Goal: Transaction & Acquisition: Purchase product/service

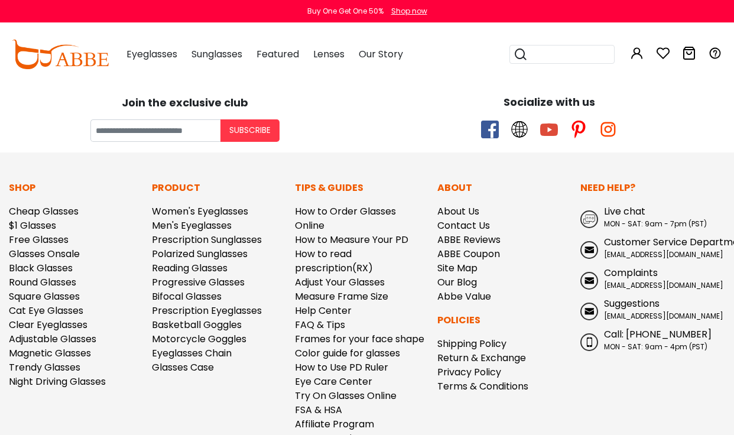
scroll to position [1, 0]
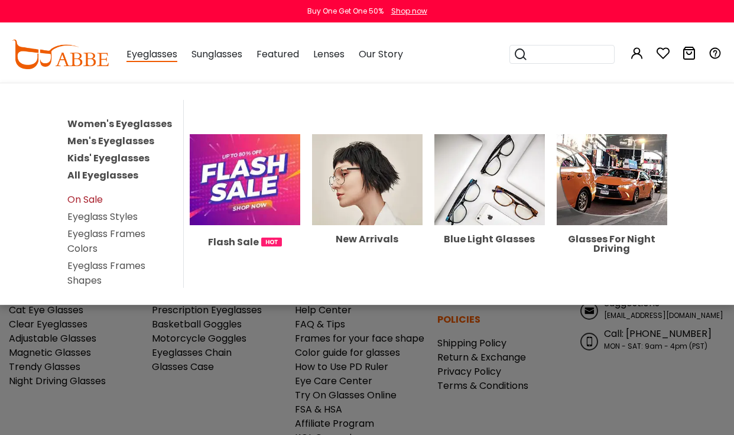
click at [89, 203] on link "On Sale" at bounding box center [84, 200] width 35 height 14
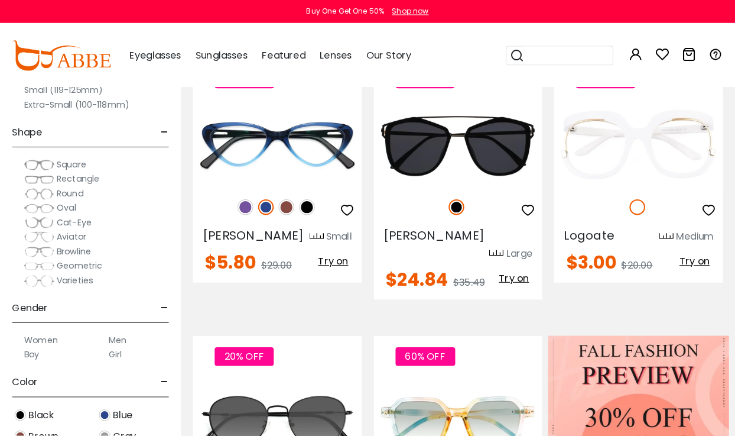
scroll to position [295, 0]
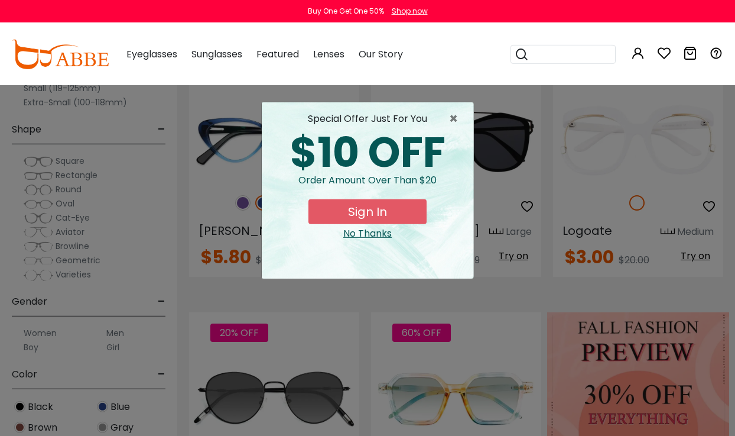
click at [392, 215] on button "Sign In" at bounding box center [368, 211] width 118 height 25
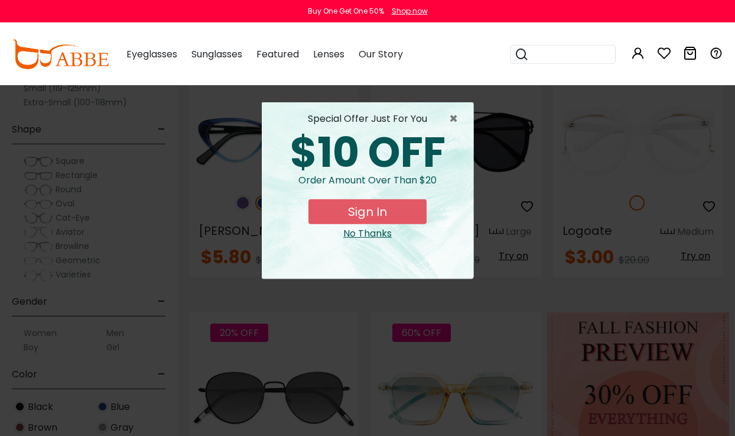
click at [381, 209] on button "Sign In" at bounding box center [368, 211] width 118 height 25
click at [383, 213] on button "Sign In" at bounding box center [368, 211] width 118 height 25
click at [381, 216] on button "Sign In" at bounding box center [368, 211] width 118 height 25
click at [382, 214] on button "Sign In" at bounding box center [368, 211] width 118 height 25
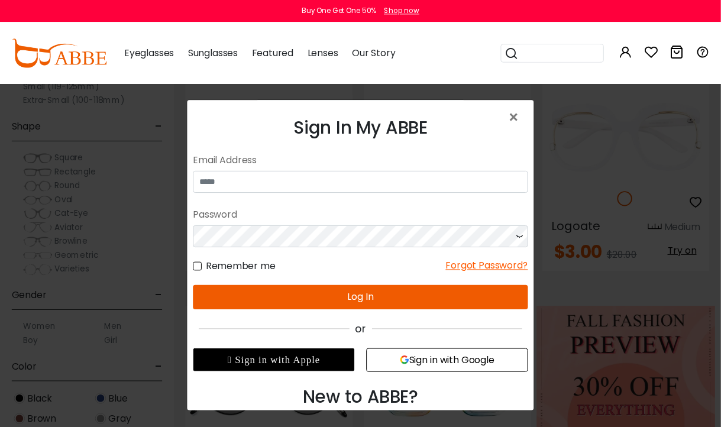
scroll to position [305, 0]
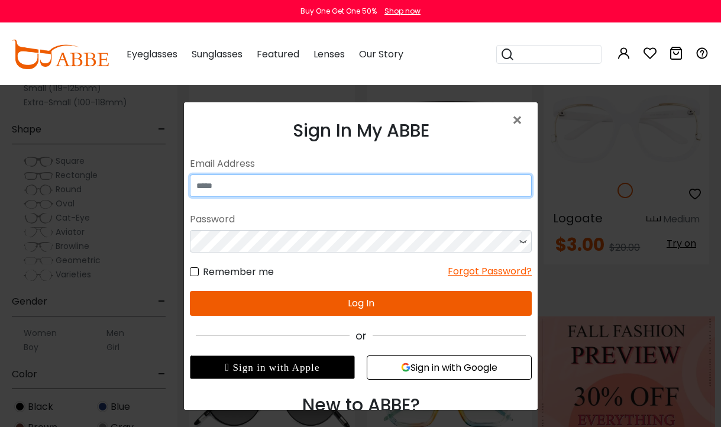
click at [270, 184] on input "email" at bounding box center [360, 185] width 342 height 22
click at [251, 189] on input "email" at bounding box center [360, 185] width 342 height 22
type input "**********"
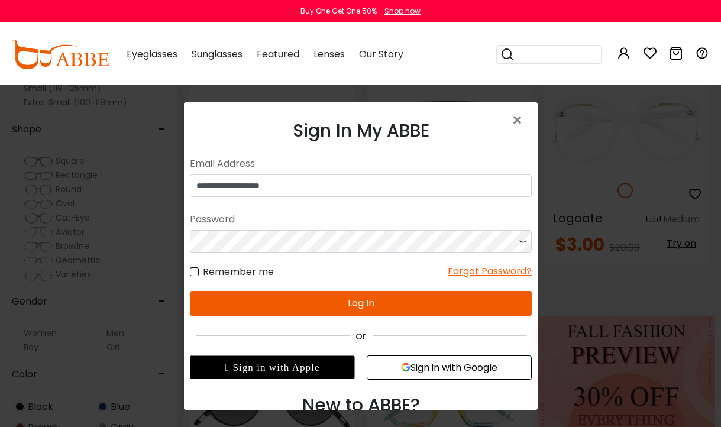
click at [427, 307] on button "Log In" at bounding box center [360, 303] width 342 height 25
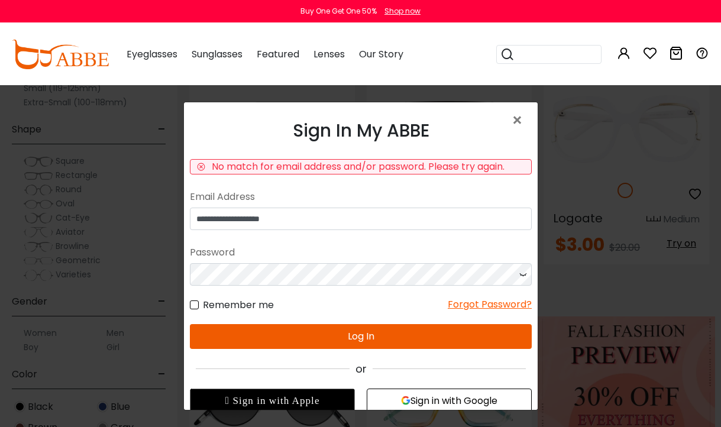
click at [400, 335] on button "Log In" at bounding box center [360, 336] width 342 height 25
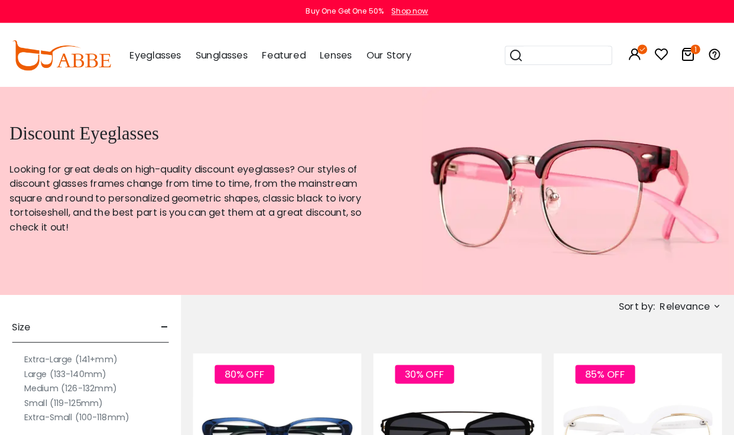
scroll to position [3, 0]
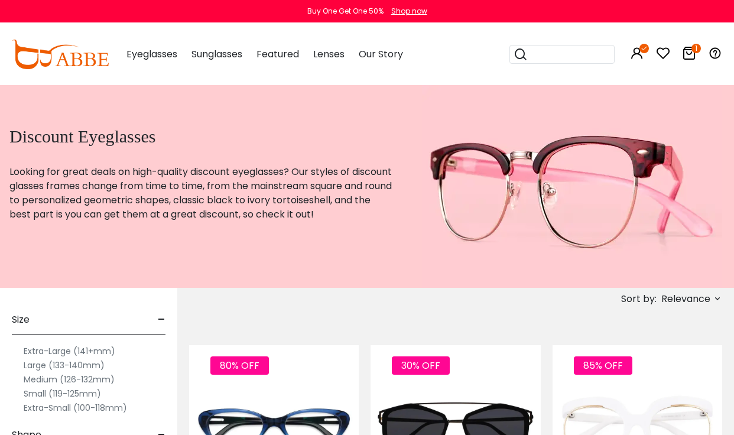
click at [693, 53] on icon at bounding box center [689, 53] width 14 height 14
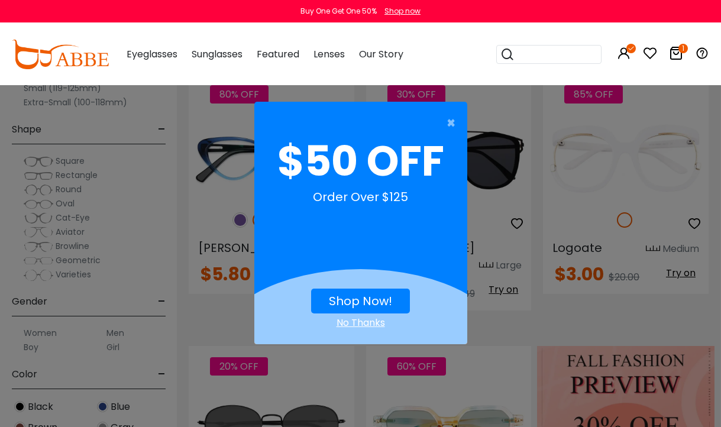
scroll to position [275, 0]
click at [456, 127] on span "×" at bounding box center [453, 123] width 15 height 24
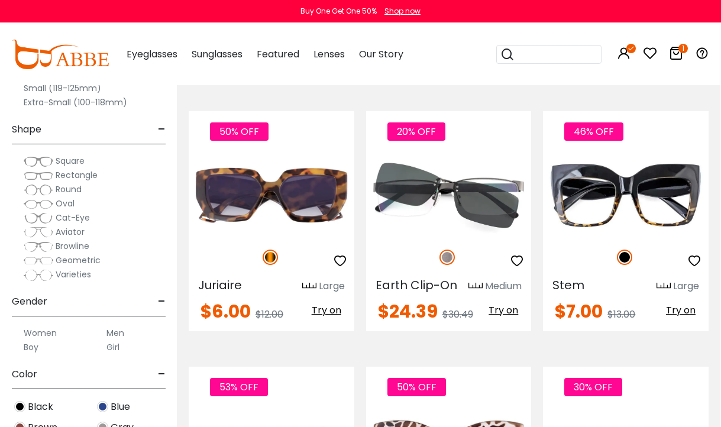
scroll to position [0, 0]
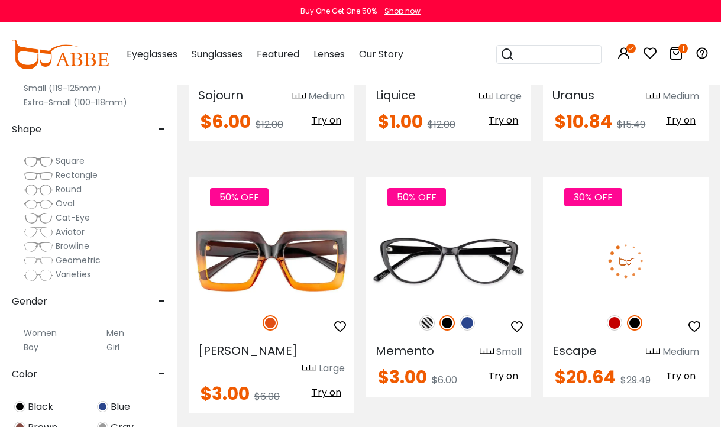
click at [675, 219] on img at bounding box center [626, 260] width 166 height 83
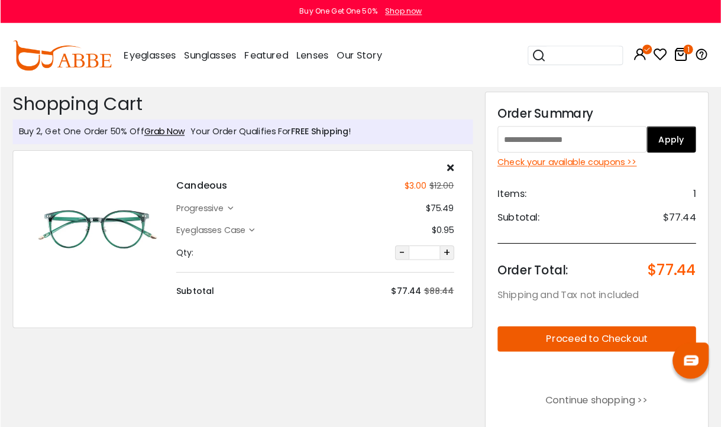
scroll to position [1, 0]
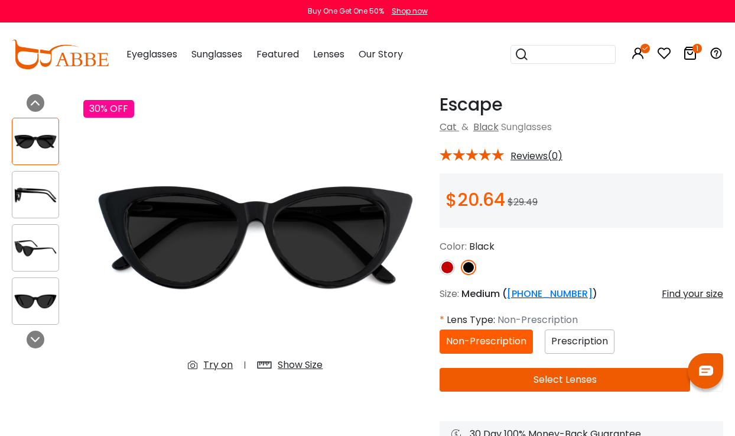
scroll to position [44, 0]
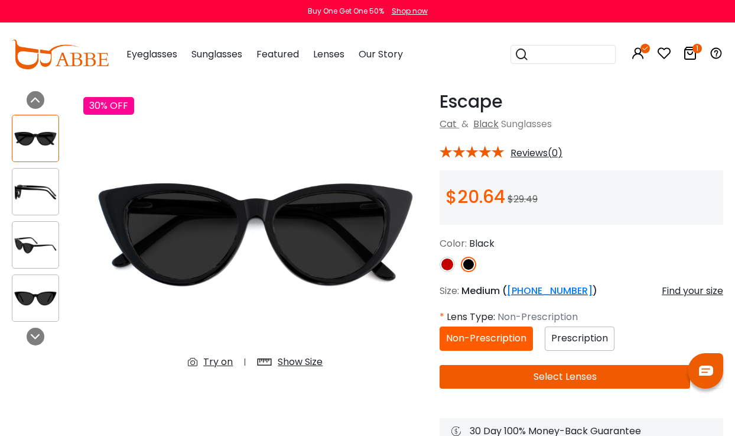
click at [594, 336] on span "Prescription" at bounding box center [580, 338] width 57 height 14
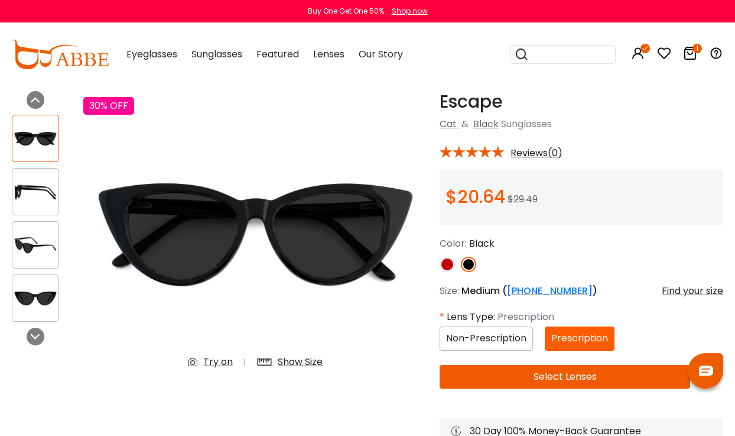
click at [559, 375] on button "Select Lenses" at bounding box center [565, 377] width 251 height 24
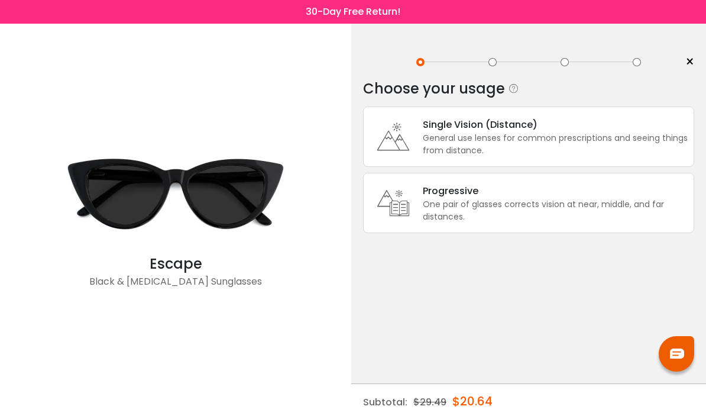
click at [622, 218] on div "One pair of glasses corrects vision at near, middle, and far distances." at bounding box center [555, 210] width 265 height 25
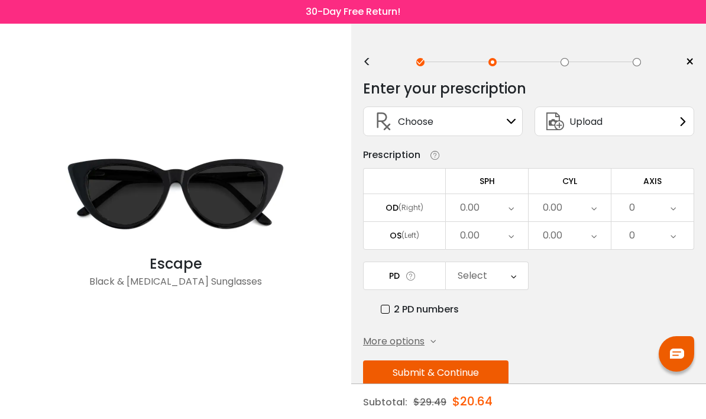
click at [511, 129] on div "Choose Sign In" at bounding box center [443, 121] width 147 height 28
click at [517, 118] on div "Choose Sign In" at bounding box center [443, 121] width 160 height 30
click at [683, 124] on icon at bounding box center [682, 120] width 9 height 9
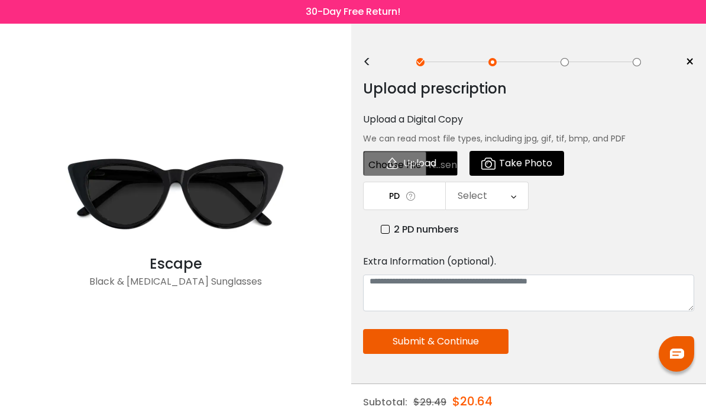
click at [434, 157] on input "file" at bounding box center [410, 163] width 95 height 25
type input "**********"
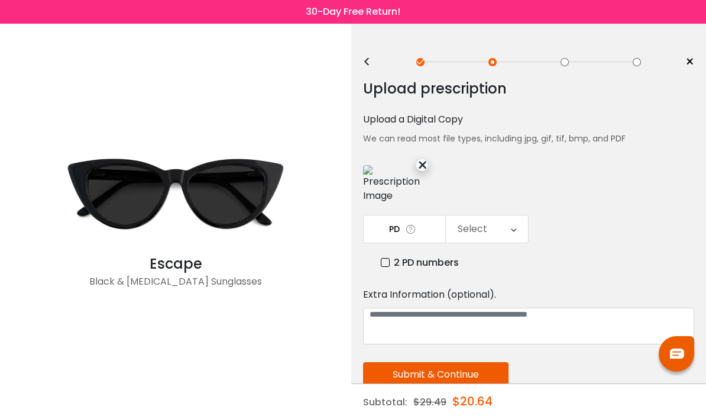
click at [398, 203] on img at bounding box center [392, 184] width 59 height 38
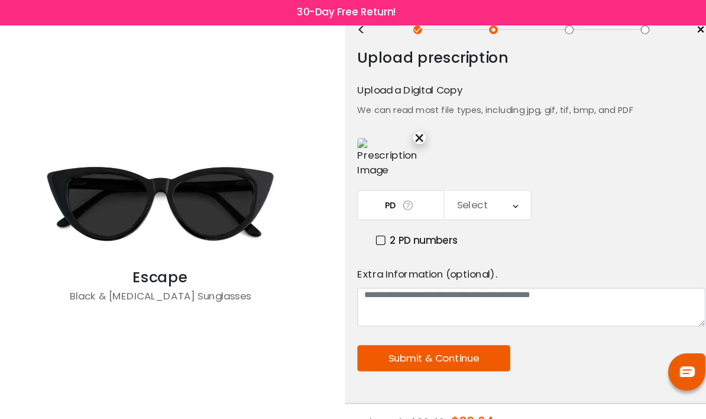
scroll to position [74, 0]
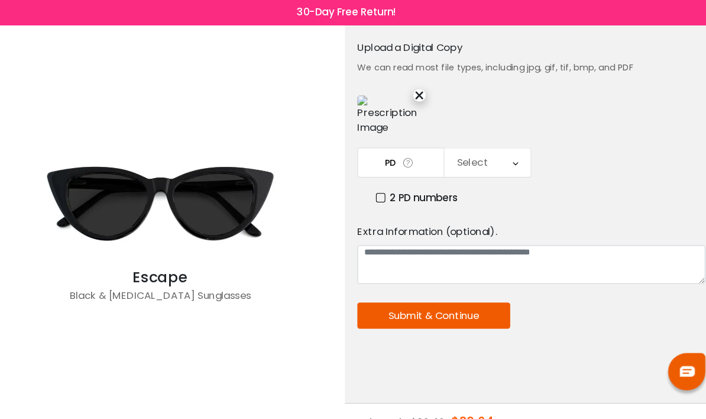
click at [462, 313] on button "Submit & Continue" at bounding box center [435, 300] width 145 height 25
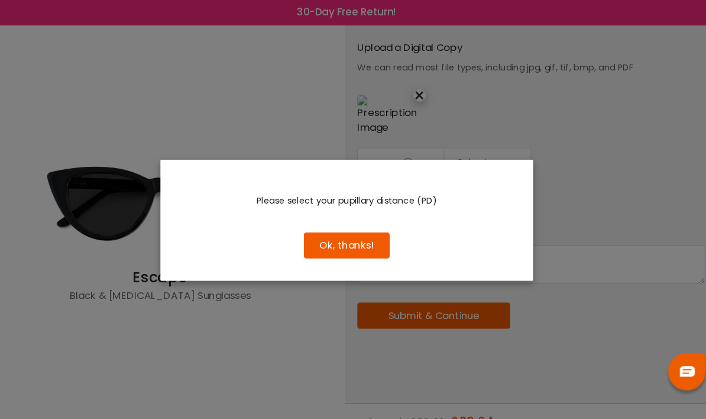
click at [345, 246] on button "Ok, thanks!" at bounding box center [353, 233] width 82 height 25
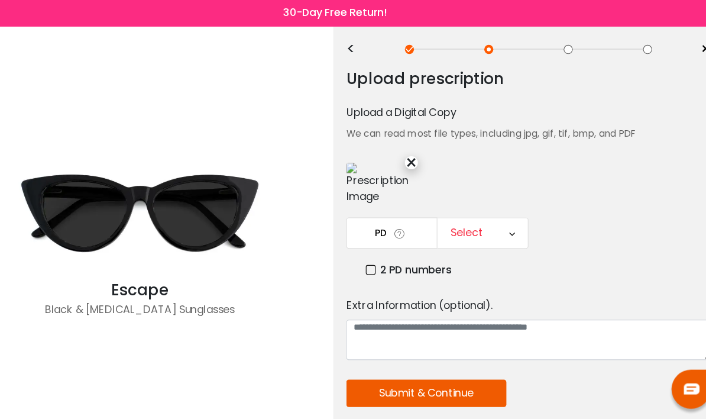
scroll to position [7, 0]
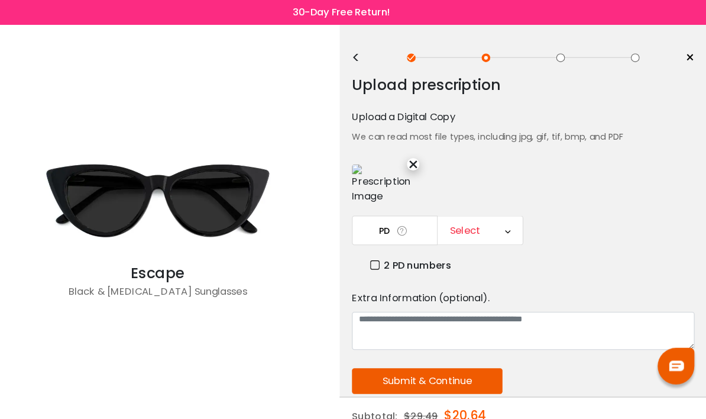
click at [511, 236] on icon at bounding box center [513, 222] width 5 height 27
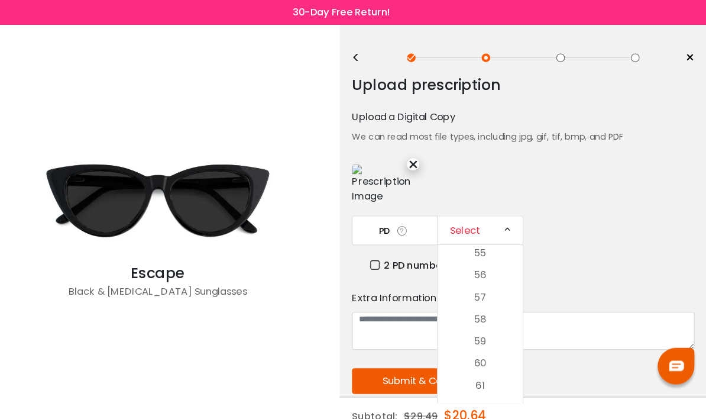
scroll to position [194, 0]
click at [484, 277] on li "56" at bounding box center [487, 265] width 82 height 21
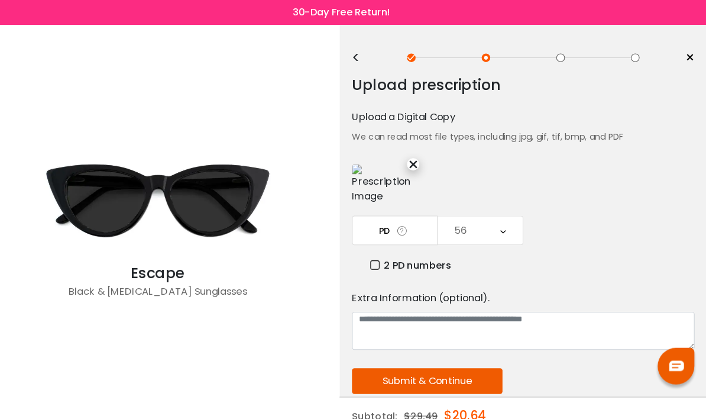
click at [449, 380] on button "Submit & Continue" at bounding box center [435, 367] width 145 height 25
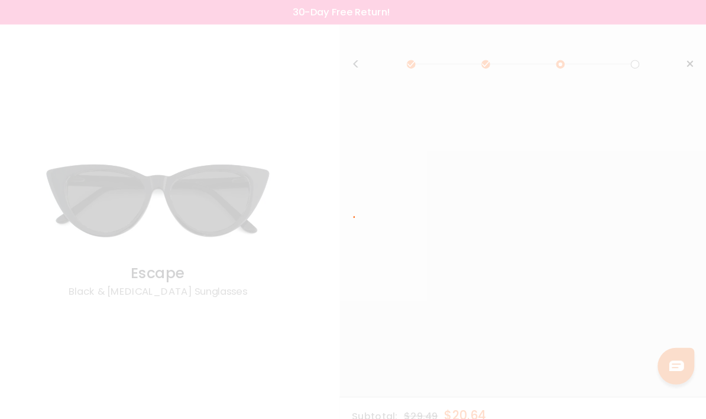
scroll to position [0, 0]
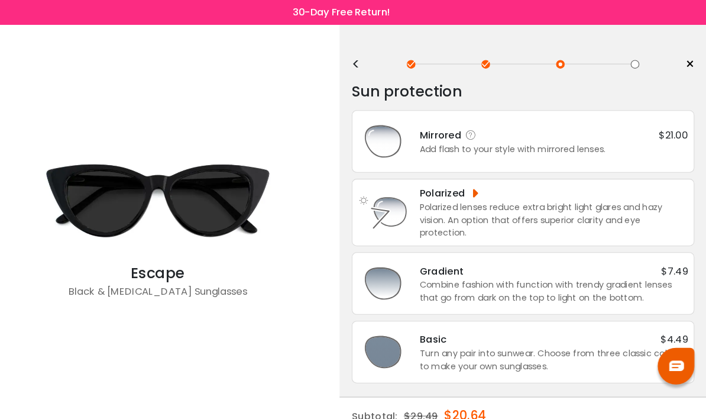
click at [660, 137] on span "$21.00" at bounding box center [674, 130] width 28 height 15
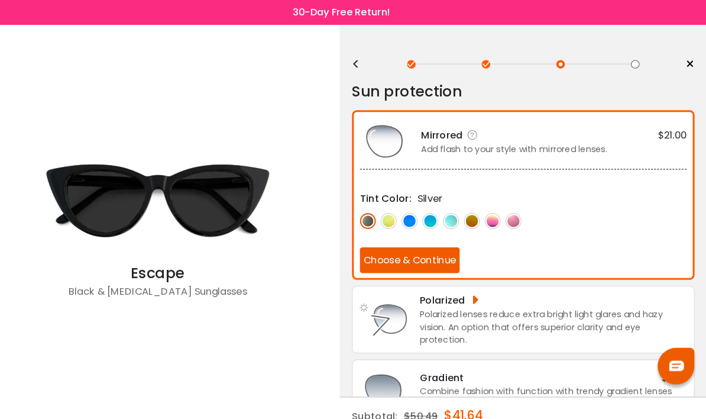
click at [371, 215] on img at bounding box center [378, 213] width 15 height 15
click at [391, 218] on img at bounding box center [398, 213] width 15 height 15
click at [424, 256] on button "Choose & Continue" at bounding box center [419, 251] width 96 height 25
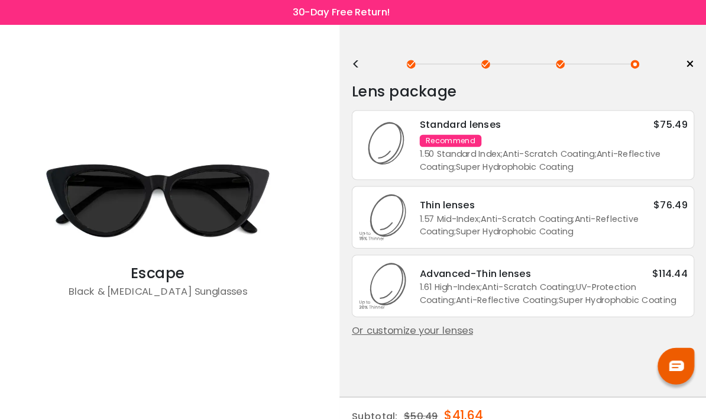
click at [567, 158] on div "1.50 Standard Index ; Anti-Scratch Coating ; Anti-Reflective Coating ; Super Hy…" at bounding box center [558, 154] width 259 height 25
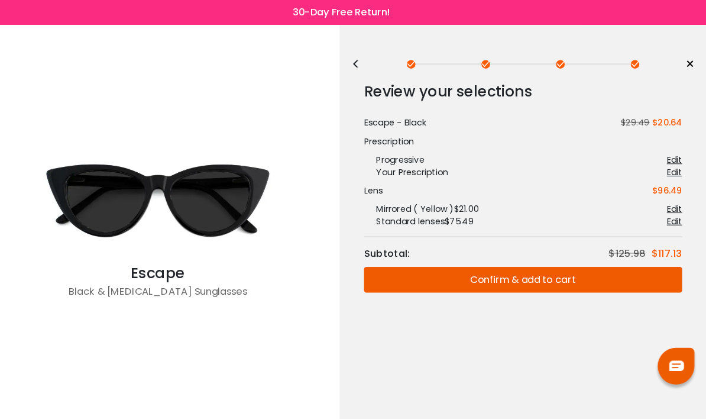
click at [558, 271] on button "Confirm & add to cart" at bounding box center [528, 270] width 307 height 25
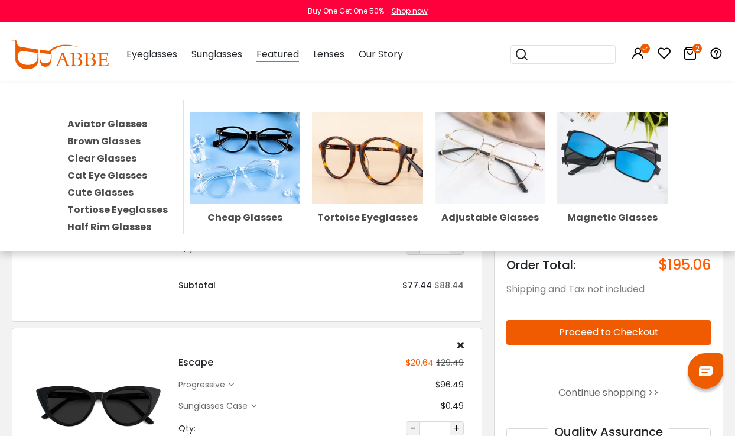
click at [631, 163] on img at bounding box center [613, 158] width 111 height 92
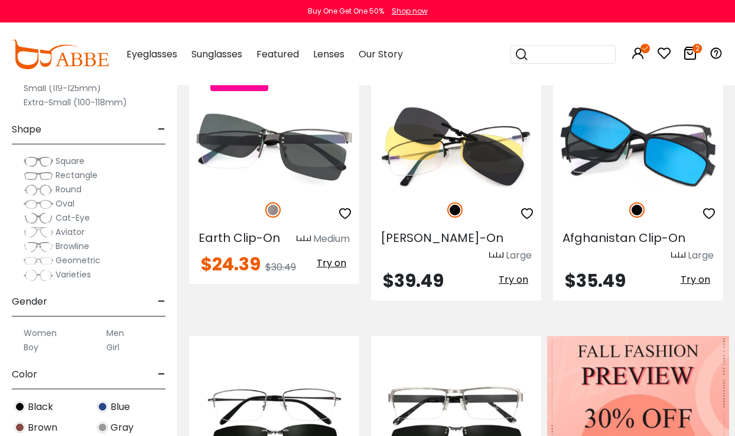
scroll to position [234, 0]
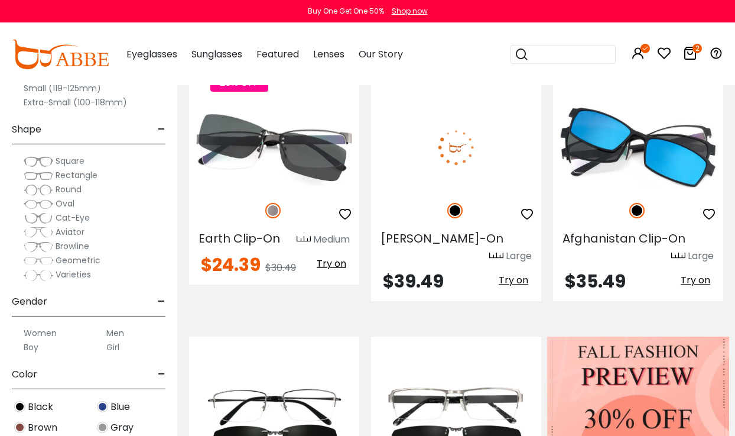
click at [475, 170] on img at bounding box center [456, 147] width 170 height 85
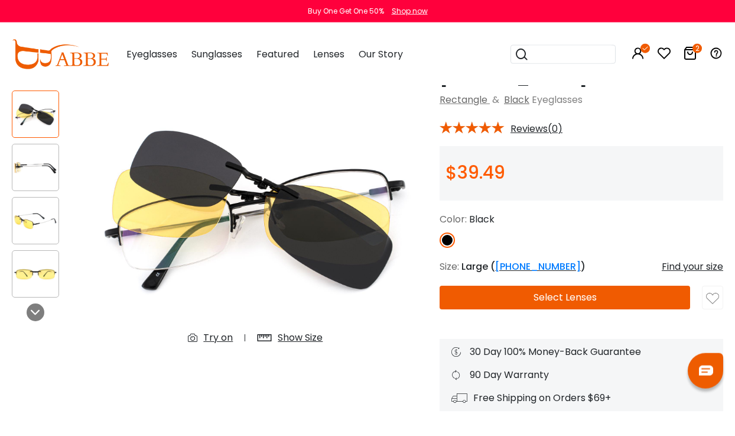
scroll to position [76, 0]
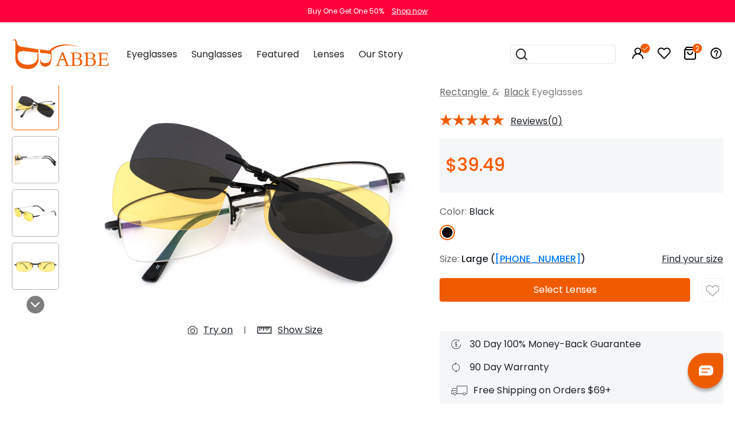
click at [589, 294] on button "Select Lenses" at bounding box center [565, 290] width 251 height 24
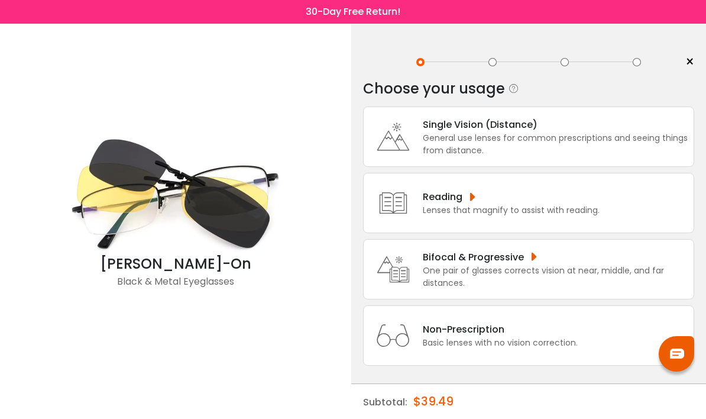
click at [549, 280] on div "One pair of glasses corrects vision at near, middle, and far distances." at bounding box center [555, 276] width 265 height 25
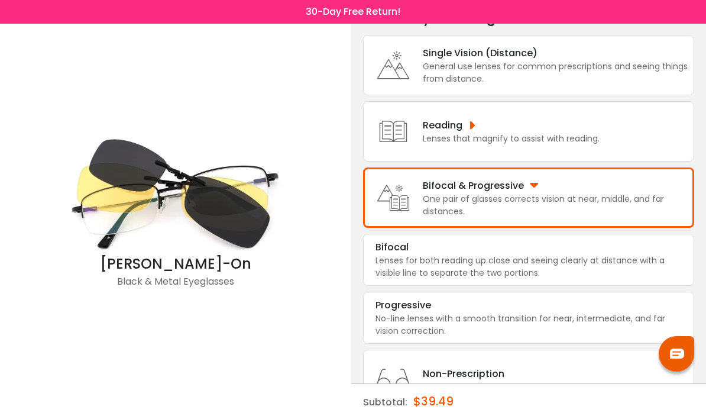
scroll to position [98, 0]
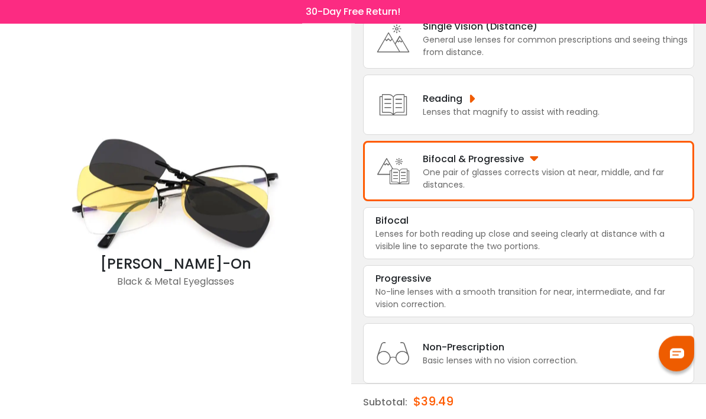
click at [631, 192] on div "One pair of glasses corrects vision at near, middle, and far distances." at bounding box center [555, 179] width 265 height 25
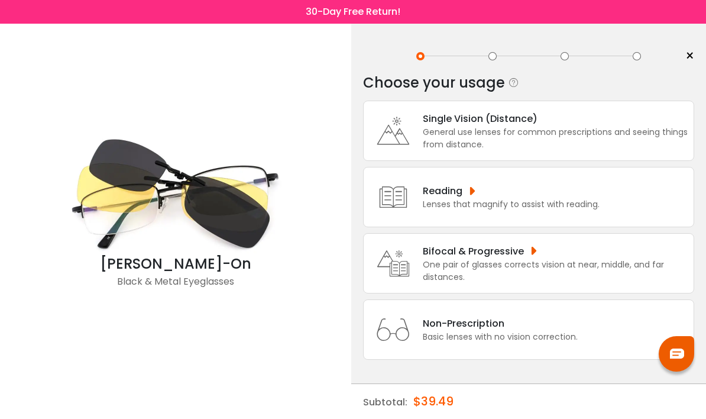
scroll to position [0, 0]
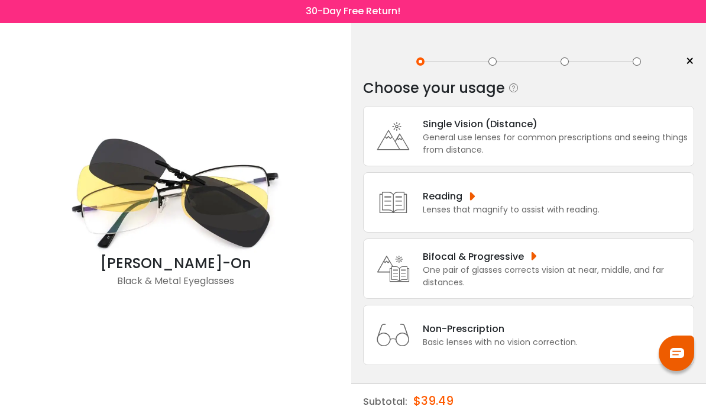
click at [533, 274] on div "One pair of glasses corrects vision at near, middle, and far distances." at bounding box center [555, 276] width 265 height 25
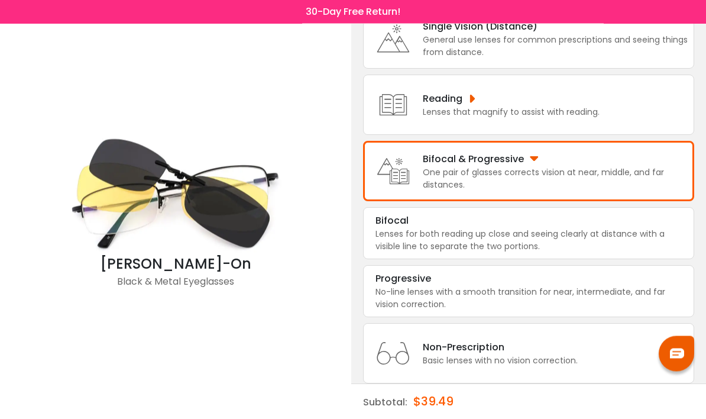
scroll to position [98, 0]
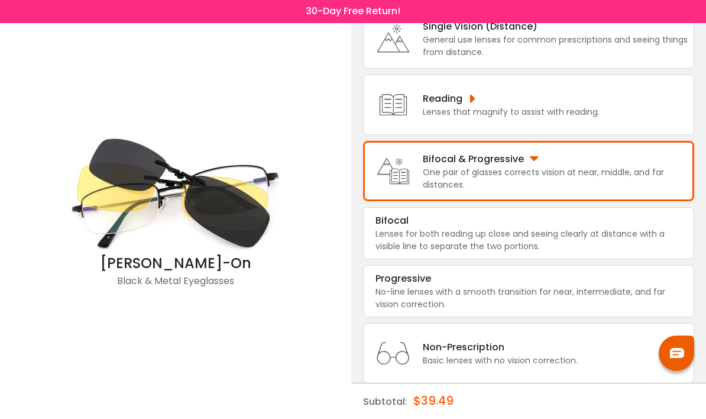
click at [433, 418] on div "$39.49" at bounding box center [433, 401] width 40 height 34
click at [430, 418] on div "$39.49" at bounding box center [433, 401] width 40 height 34
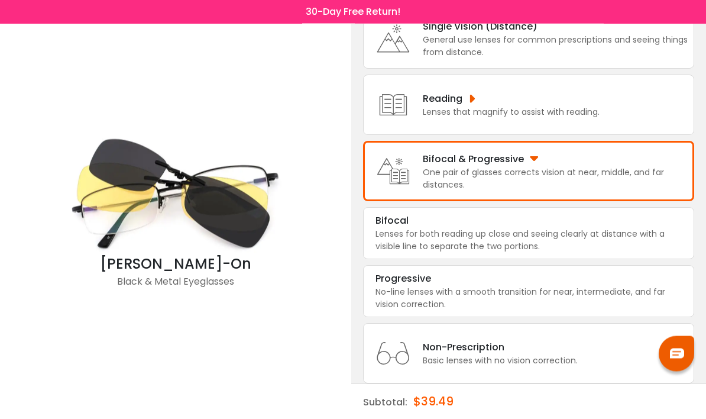
click at [529, 180] on div "One pair of glasses corrects vision at near, middle, and far distances." at bounding box center [555, 179] width 265 height 25
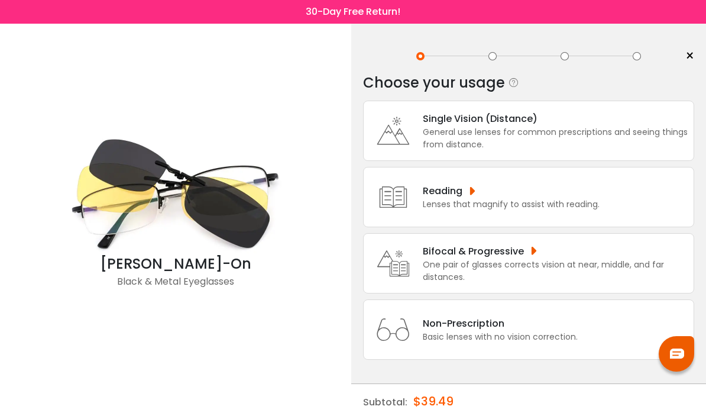
scroll to position [0, 0]
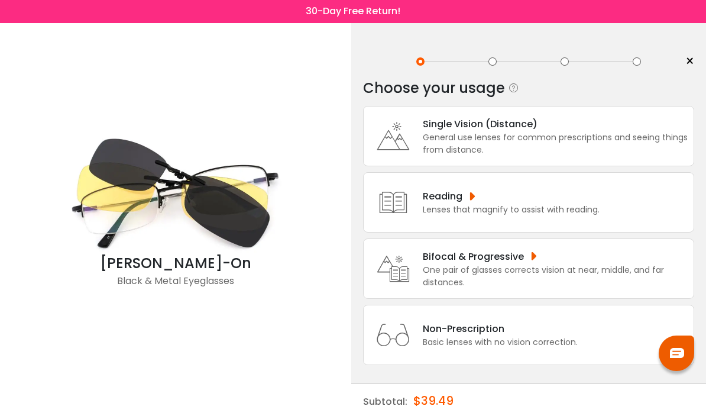
click at [545, 284] on div "One pair of glasses corrects vision at near, middle, and far distances." at bounding box center [555, 276] width 265 height 25
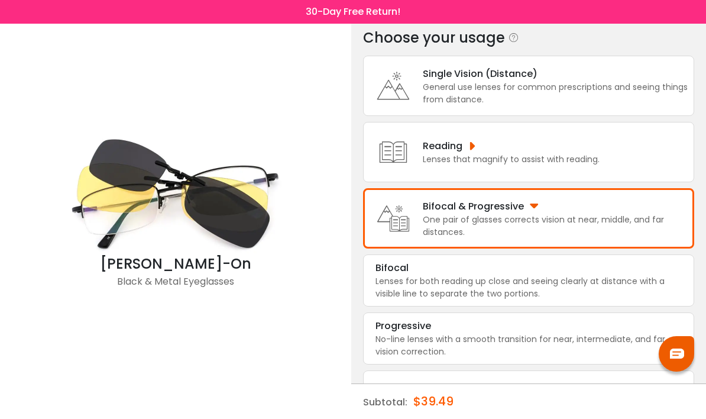
scroll to position [52, 0]
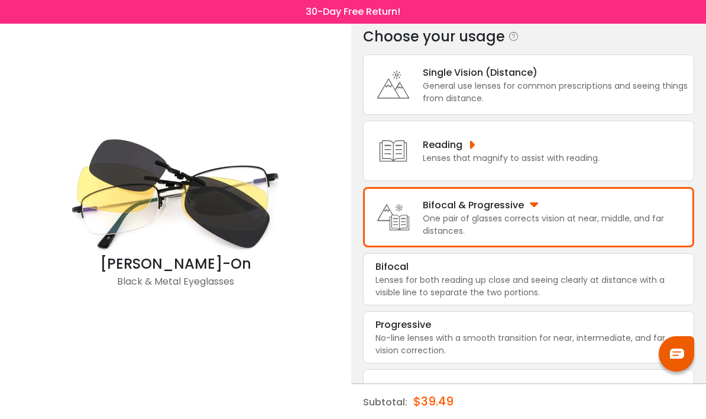
click at [678, 358] on img at bounding box center [677, 353] width 14 height 10
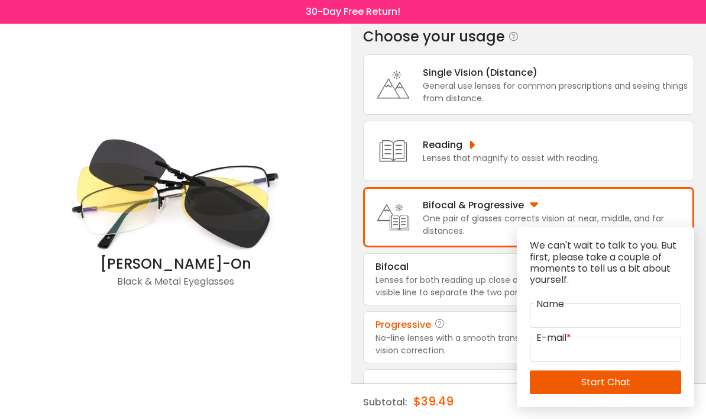
click at [497, 332] on div "Progressive" at bounding box center [528, 324] width 306 height 14
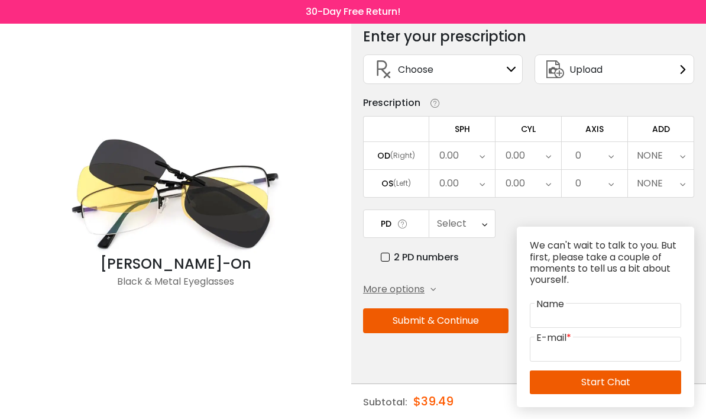
scroll to position [0, 0]
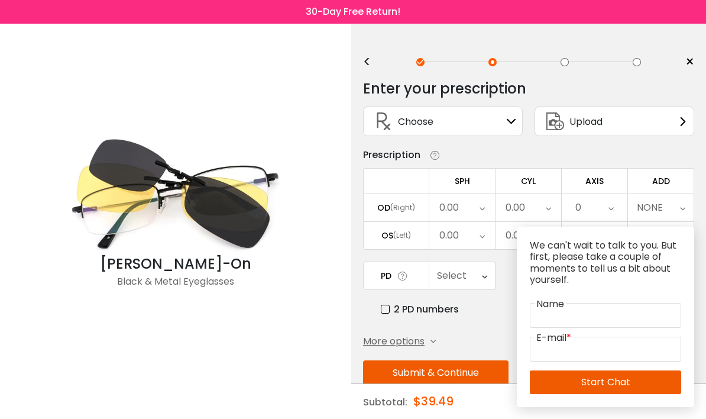
click at [639, 257] on p "We can't wait to talk to you. But first, please take a couple of moments to tel…" at bounding box center [605, 262] width 151 height 46
click at [564, 258] on p "We can't wait to talk to you. But first, please take a couple of moments to tel…" at bounding box center [605, 262] width 151 height 46
click at [628, 383] on link "Start Chat" at bounding box center [605, 382] width 151 height 24
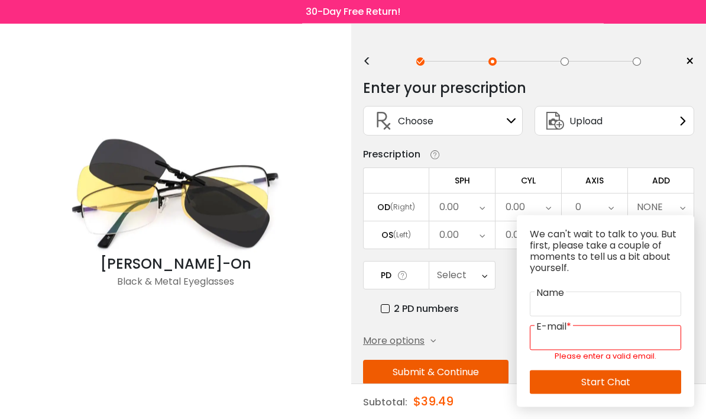
click at [676, 128] on div "Upload" at bounding box center [614, 121] width 160 height 30
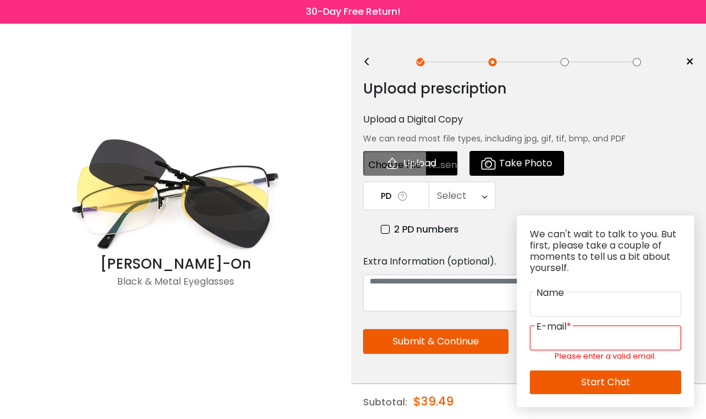
click at [427, 165] on input "file" at bounding box center [410, 163] width 95 height 25
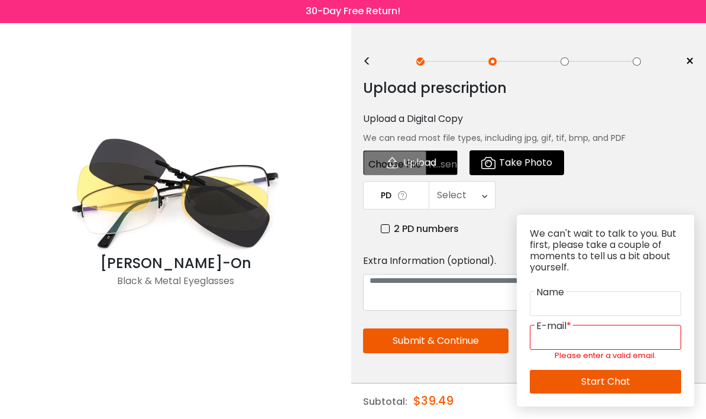
type input "**********"
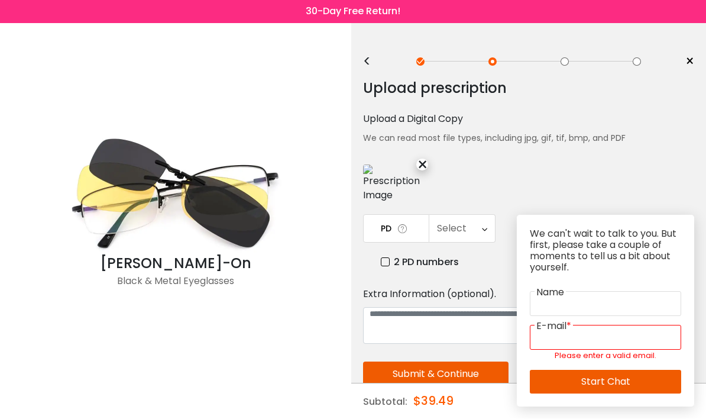
scroll to position [1, 0]
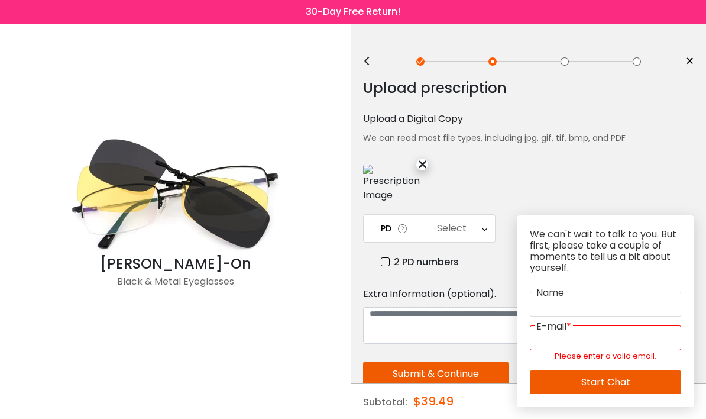
click at [411, 242] on td "PD" at bounding box center [396, 228] width 66 height 28
click at [389, 242] on td "PD" at bounding box center [396, 228] width 66 height 28
click at [398, 235] on icon at bounding box center [403, 228] width 12 height 12
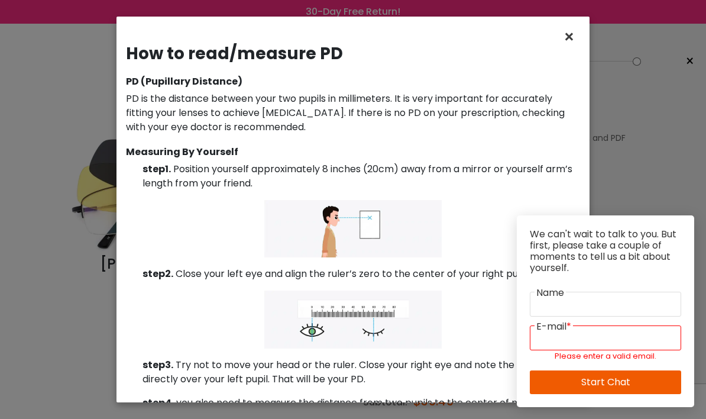
click at [573, 37] on span "×" at bounding box center [571, 36] width 17 height 25
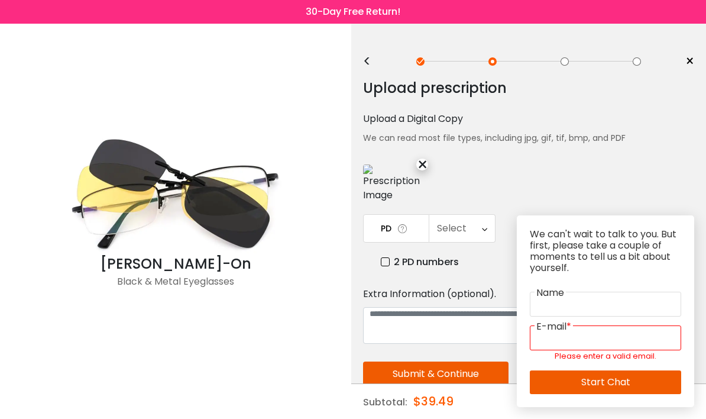
scroll to position [51, 0]
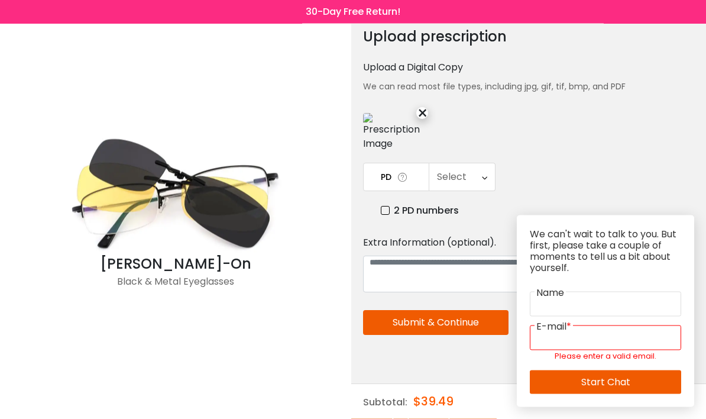
click at [482, 191] on icon at bounding box center [484, 177] width 5 height 27
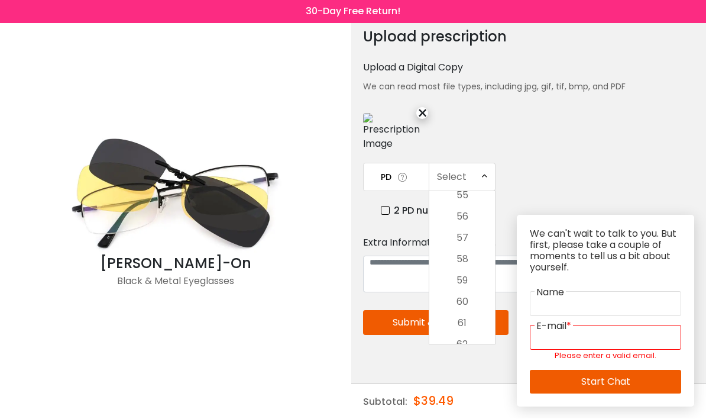
scroll to position [197, 0]
click at [478, 228] on li "56" at bounding box center [462, 217] width 66 height 21
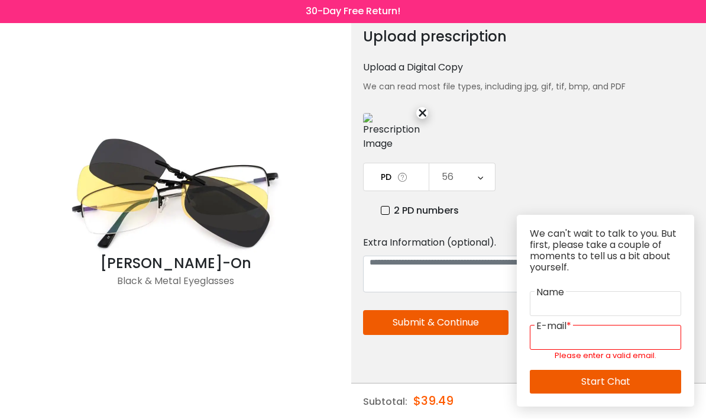
click at [488, 335] on button "Submit & Continue" at bounding box center [435, 322] width 145 height 25
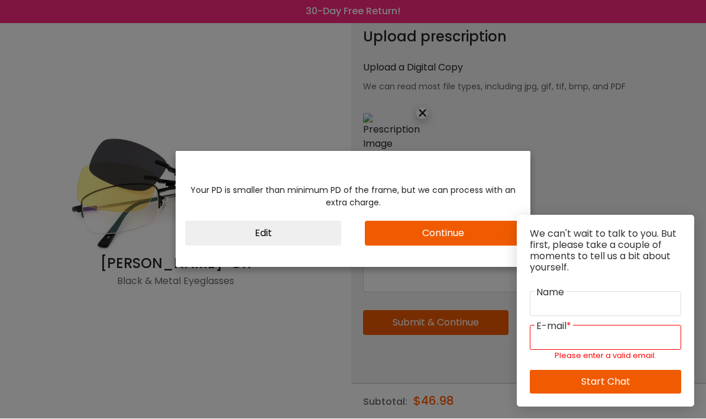
click at [475, 246] on button "Continue" at bounding box center [443, 233] width 156 height 25
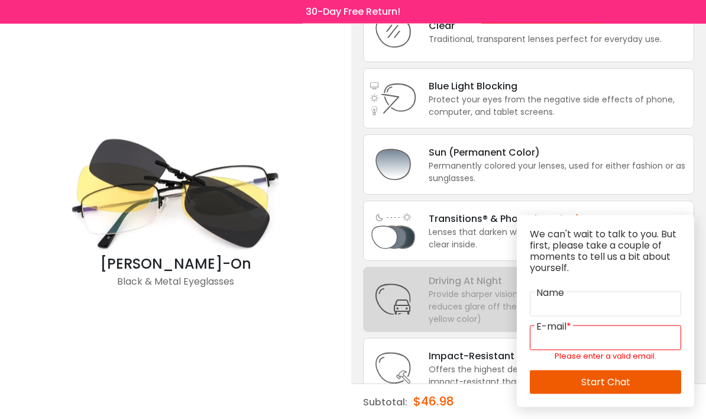
scroll to position [104, 0]
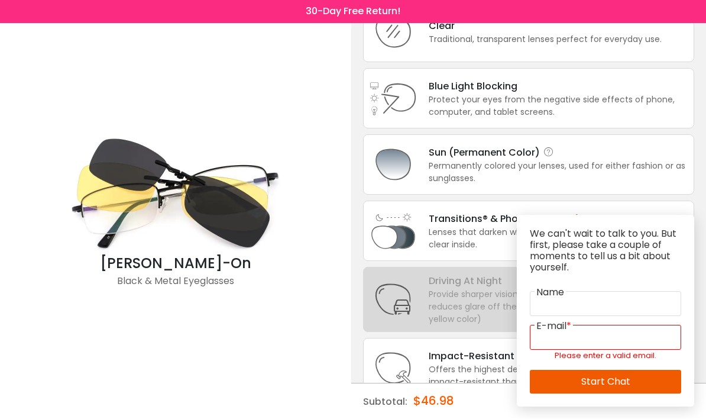
click at [634, 195] on div "Sun (Permanent Color) Permanently colored your lenses, used for either fashion …" at bounding box center [528, 165] width 331 height 60
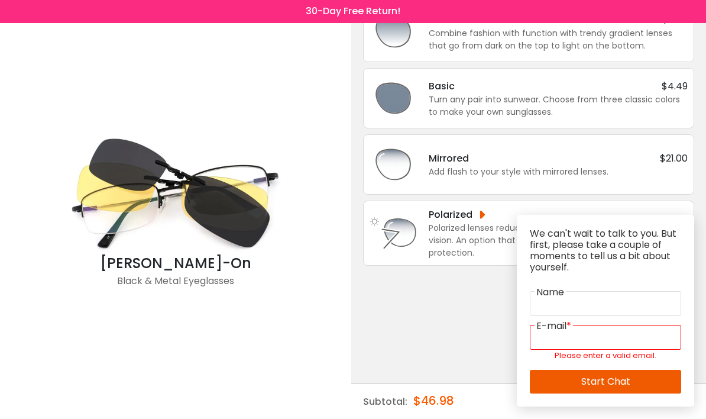
scroll to position [0, 0]
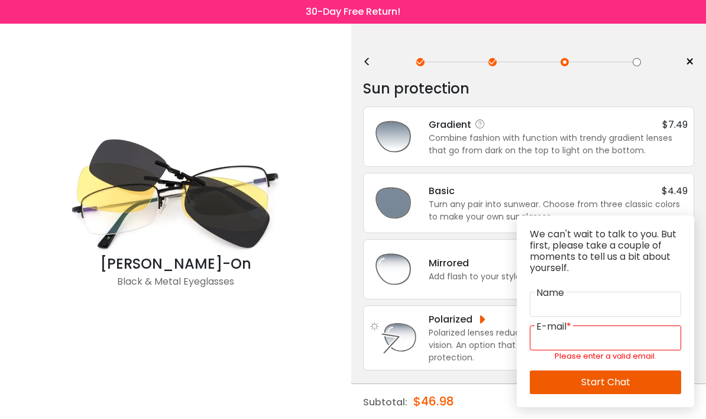
click at [656, 135] on div "Combine fashion with function with trendy gradient lenses that go from dark on …" at bounding box center [558, 144] width 259 height 25
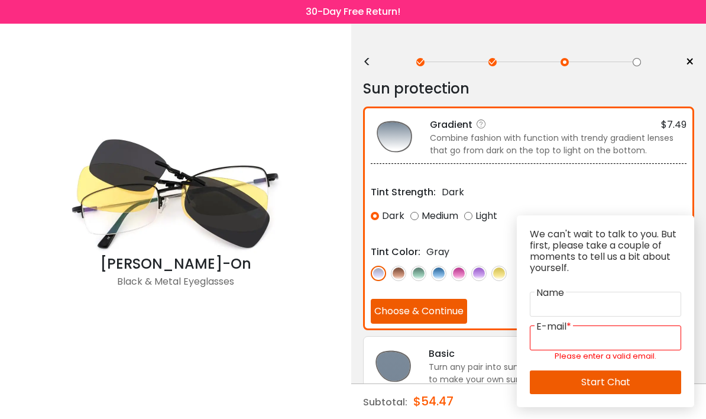
click at [503, 274] on img at bounding box center [498, 272] width 15 height 15
click at [485, 276] on img at bounding box center [478, 272] width 15 height 15
click at [417, 279] on img at bounding box center [418, 272] width 15 height 15
click at [462, 279] on img at bounding box center [458, 272] width 15 height 15
click at [454, 315] on button "Choose & Continue" at bounding box center [419, 311] width 96 height 25
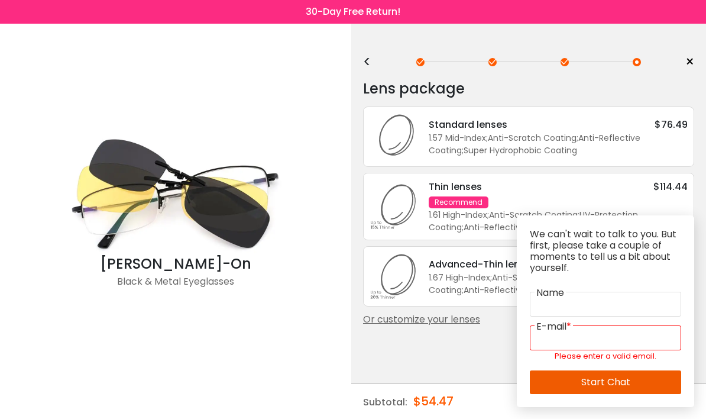
click at [653, 215] on div "1.61 High-Index ; Anti-Scratch Coating ; UV-Protection Coating ; Anti-Reflectiv…" at bounding box center [558, 221] width 259 height 25
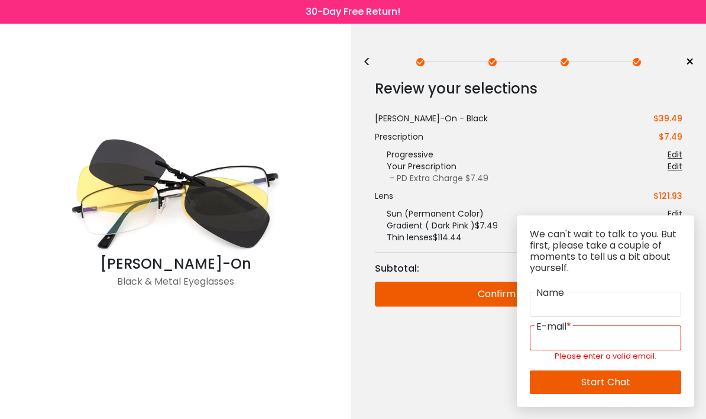
click at [501, 299] on button "Confirm & add to cart" at bounding box center [528, 293] width 307 height 25
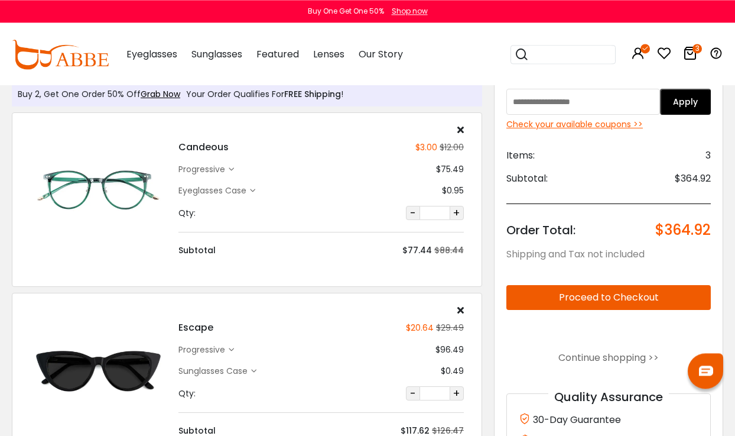
scroll to position [34, 0]
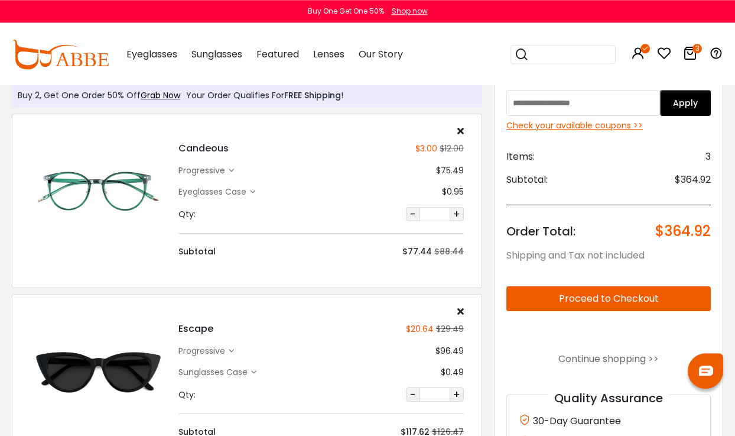
click at [665, 296] on button "Proceed to Checkout" at bounding box center [609, 298] width 205 height 25
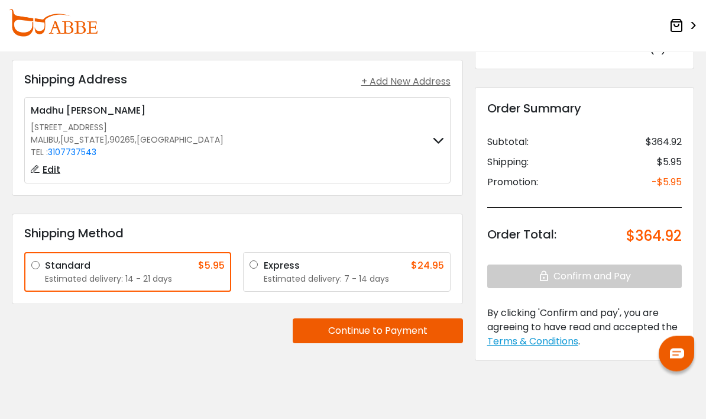
scroll to position [55, 0]
click at [425, 338] on button "Continue to Payment" at bounding box center [378, 330] width 170 height 25
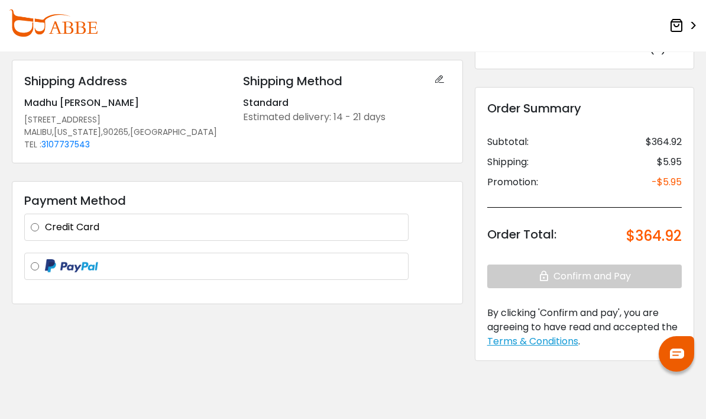
click at [33, 273] on div at bounding box center [216, 266] width 371 height 15
click at [37, 257] on div at bounding box center [216, 266] width 384 height 28
click at [41, 264] on div at bounding box center [216, 266] width 371 height 15
click at [33, 271] on div at bounding box center [216, 266] width 371 height 15
click at [45, 264] on label at bounding box center [223, 266] width 357 height 15
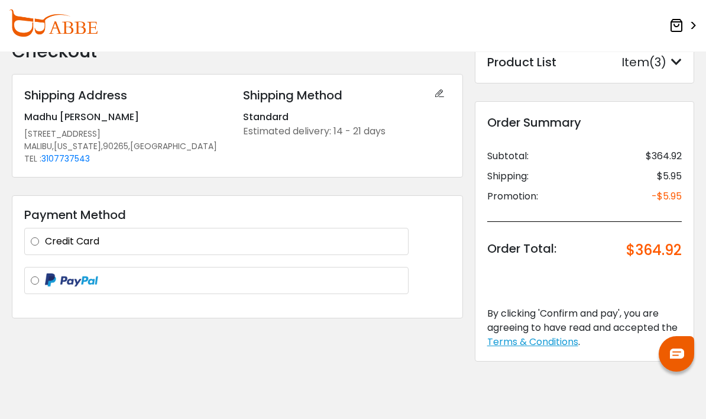
scroll to position [0, 0]
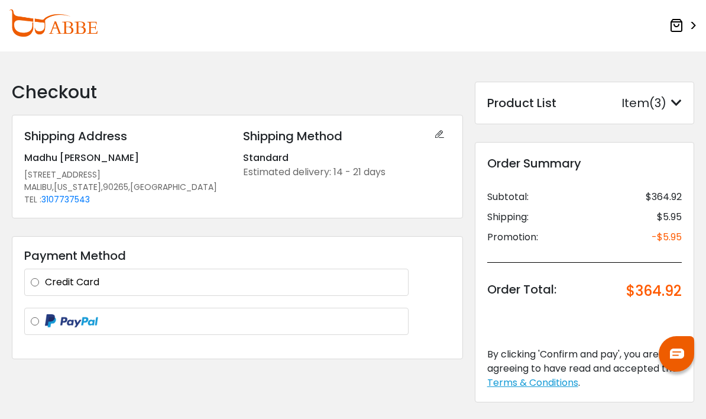
click at [675, 108] on icon at bounding box center [676, 103] width 11 height 12
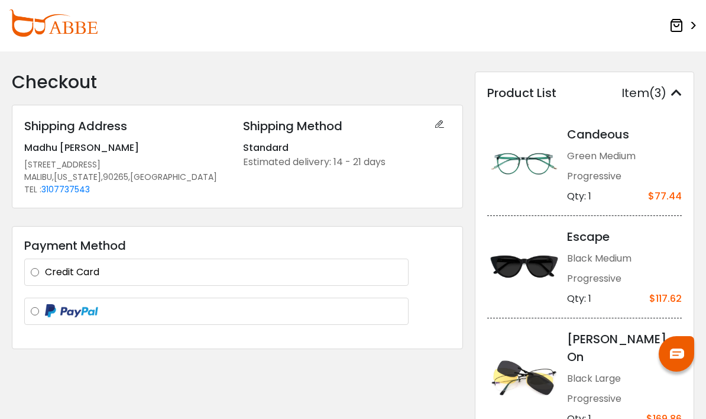
scroll to position [9, 0]
click at [446, 134] on div "Shipping Method" at bounding box center [346, 127] width 207 height 18
click at [445, 128] on icon at bounding box center [445, 125] width 21 height 14
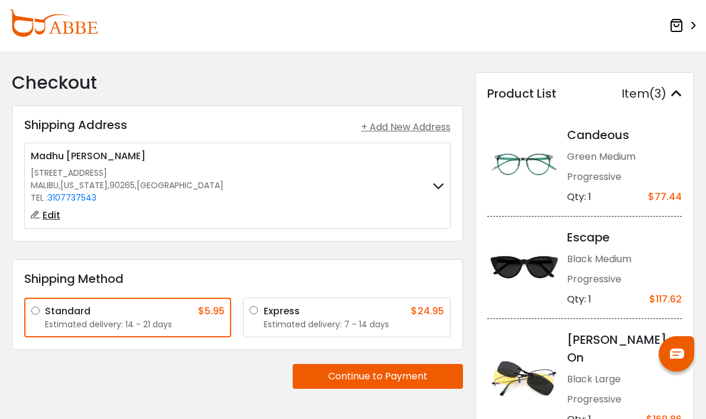
click at [77, 24] on img at bounding box center [53, 22] width 89 height 27
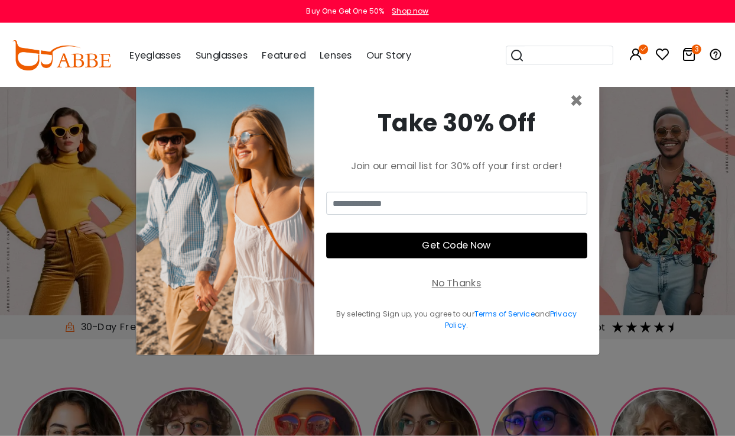
scroll to position [3, 0]
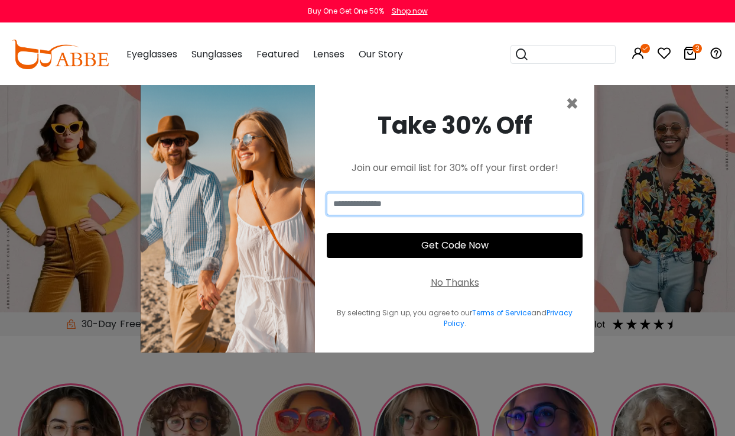
click at [448, 215] on input "email" at bounding box center [455, 204] width 256 height 22
type input "**********"
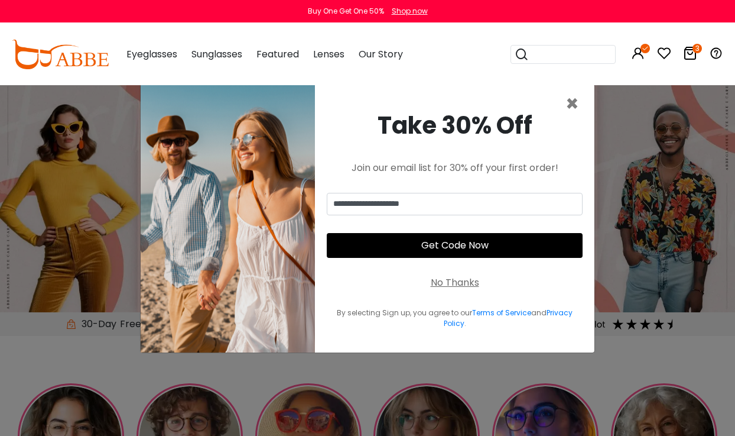
click at [527, 258] on button "Get Code Now" at bounding box center [455, 245] width 256 height 25
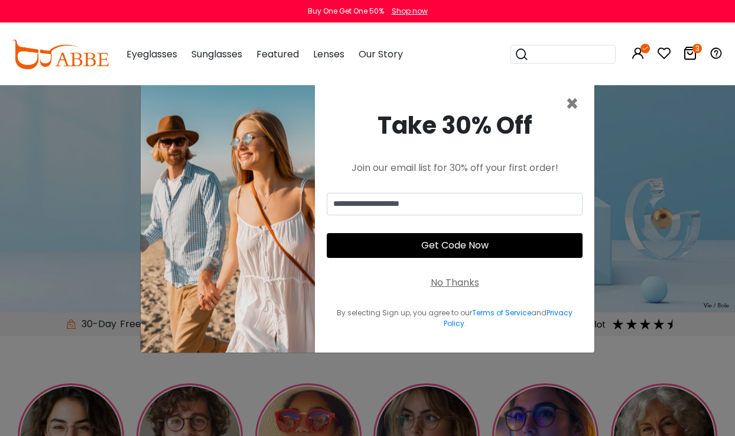
click at [482, 258] on button "Get Code Now" at bounding box center [455, 245] width 256 height 25
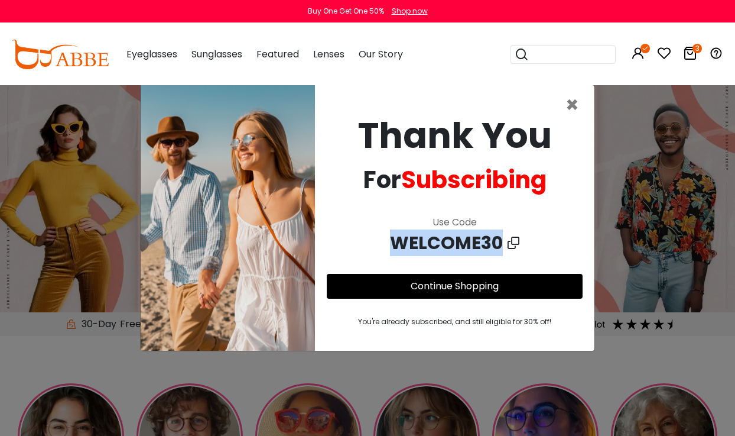
click at [497, 293] on link "Continue Shopping" at bounding box center [455, 286] width 88 height 14
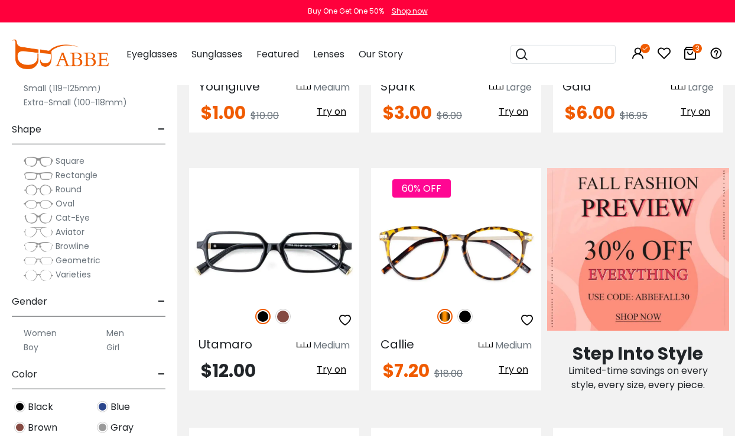
scroll to position [446, 0]
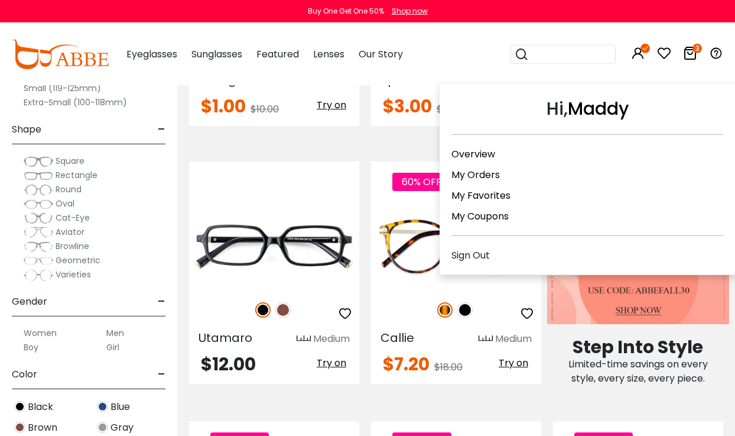
click at [544, 222] on div "My Coupons" at bounding box center [588, 216] width 272 height 15
click at [487, 218] on link "My Coupons" at bounding box center [480, 216] width 57 height 14
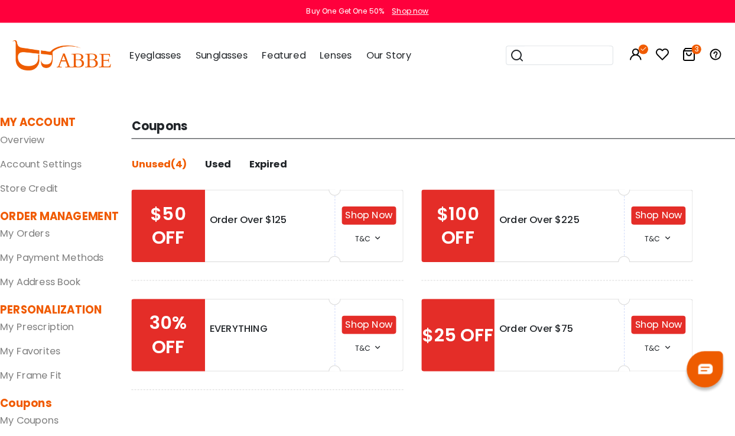
scroll to position [3, 0]
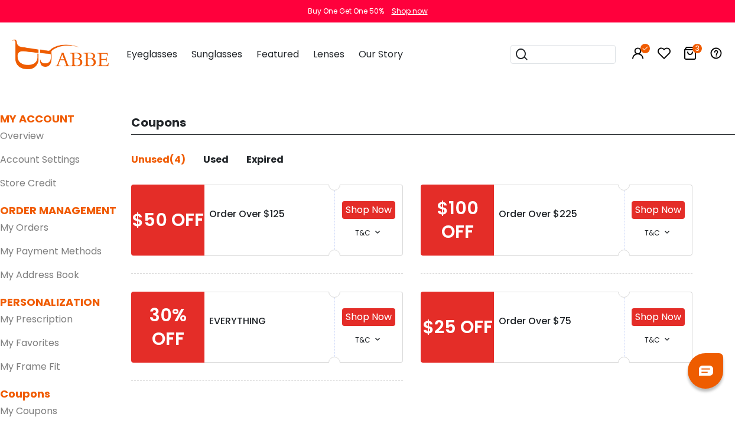
click at [189, 341] on div "30% OFF" at bounding box center [167, 326] width 73 height 71
click at [383, 322] on link "Shop Now" at bounding box center [369, 317] width 46 height 14
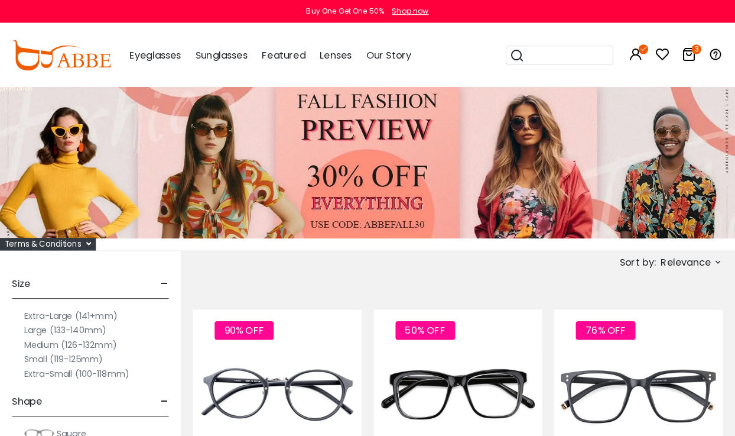
scroll to position [3, 0]
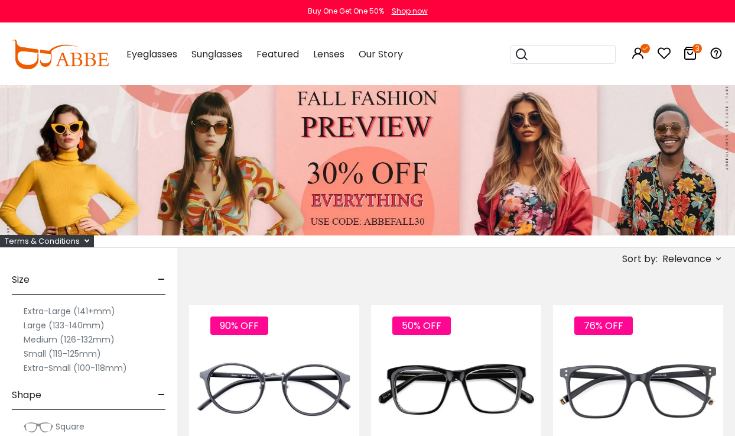
click at [693, 58] on icon at bounding box center [690, 53] width 14 height 14
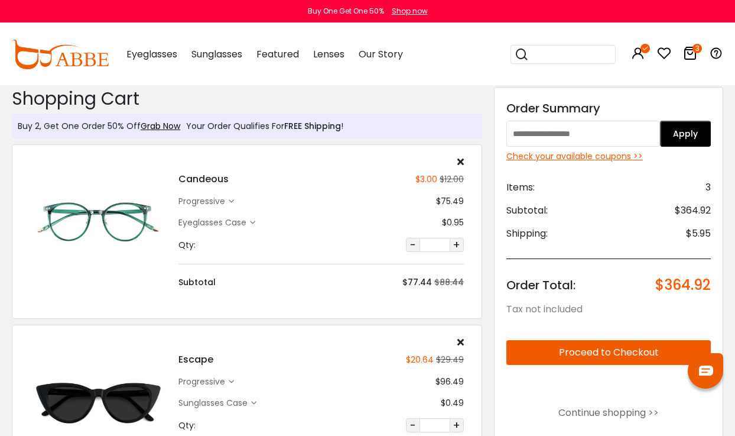
click at [540, 135] on input "text" at bounding box center [584, 134] width 154 height 26
click at [544, 133] on input "text" at bounding box center [584, 134] width 154 height 26
paste input "**********"
type input "**********"
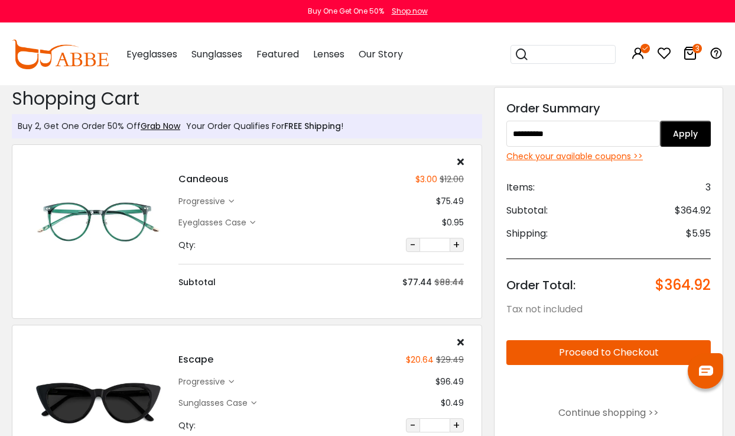
click at [693, 138] on button "Apply" at bounding box center [685, 134] width 51 height 26
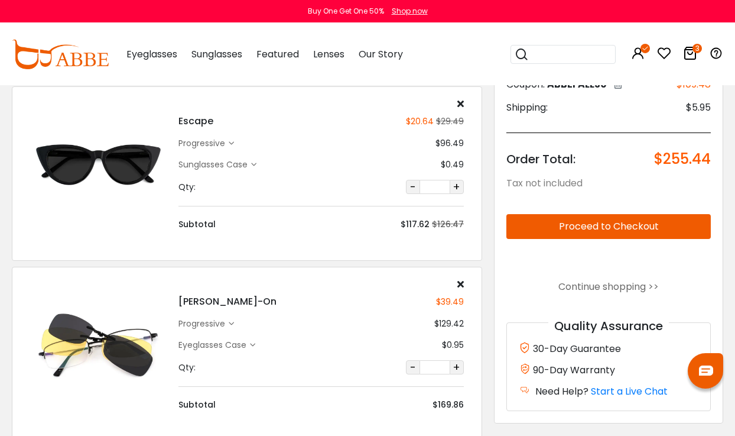
scroll to position [242, 0]
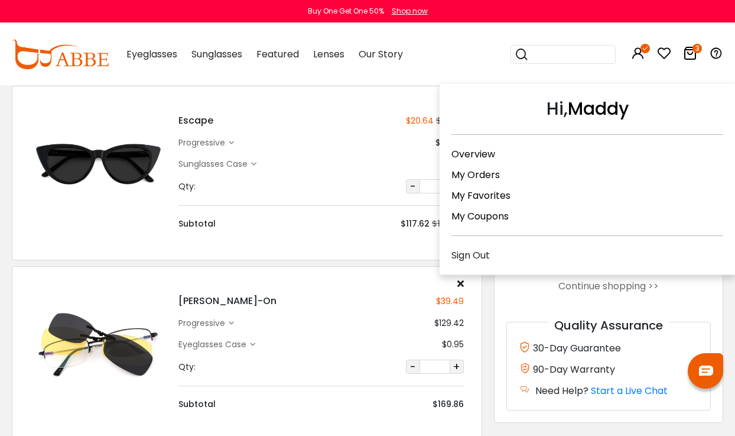
click at [505, 212] on link "My Coupons" at bounding box center [480, 216] width 57 height 14
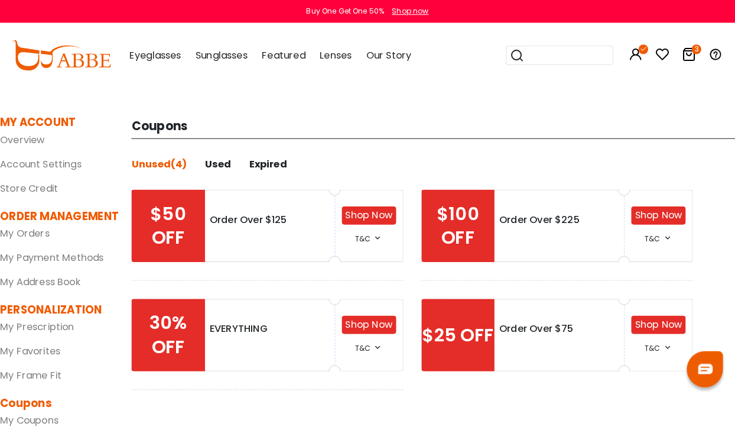
scroll to position [3, 0]
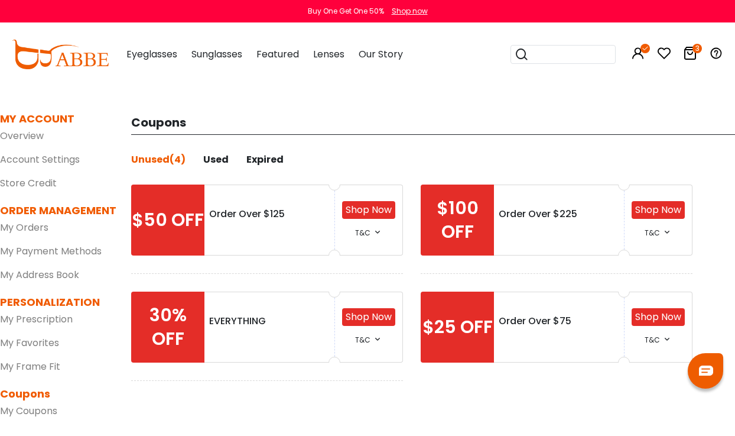
click at [694, 54] on icon at bounding box center [690, 53] width 14 height 14
click at [690, 54] on icon at bounding box center [690, 53] width 14 height 14
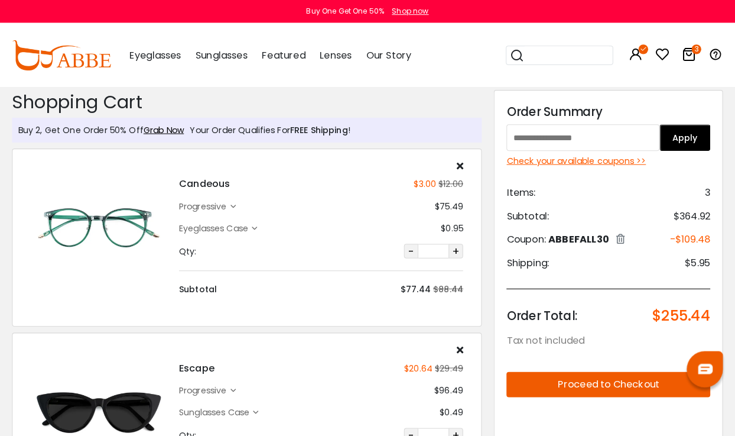
scroll to position [3, 0]
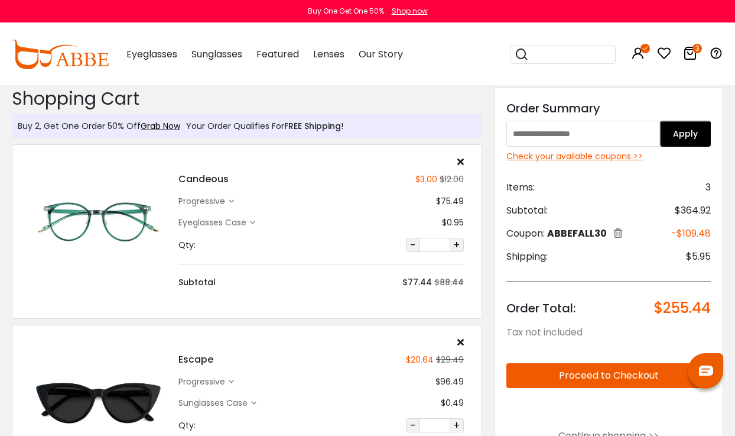
click at [693, 53] on icon at bounding box center [690, 53] width 14 height 14
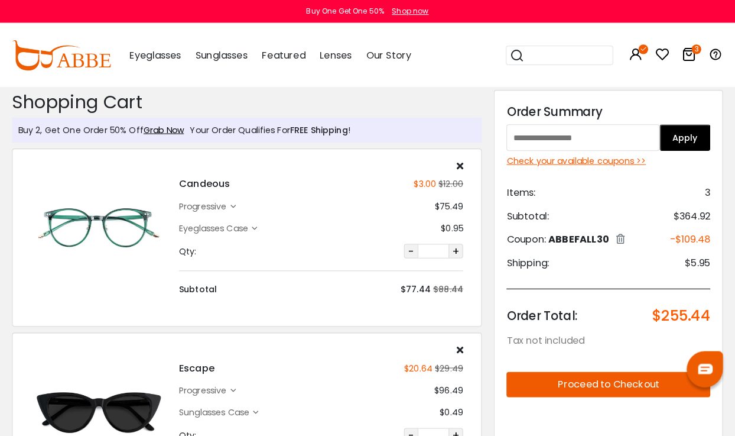
scroll to position [3, 0]
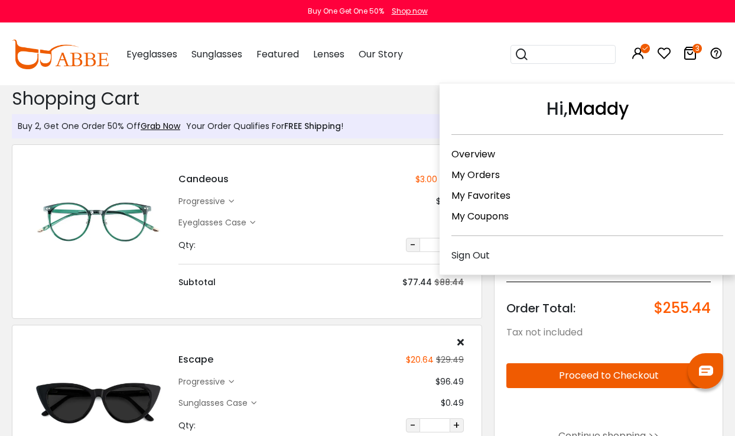
click at [509, 218] on link "My Coupons" at bounding box center [480, 216] width 57 height 14
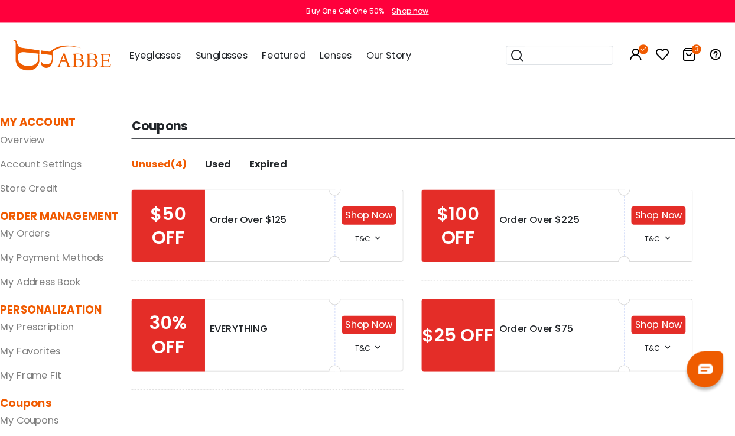
scroll to position [3, 0]
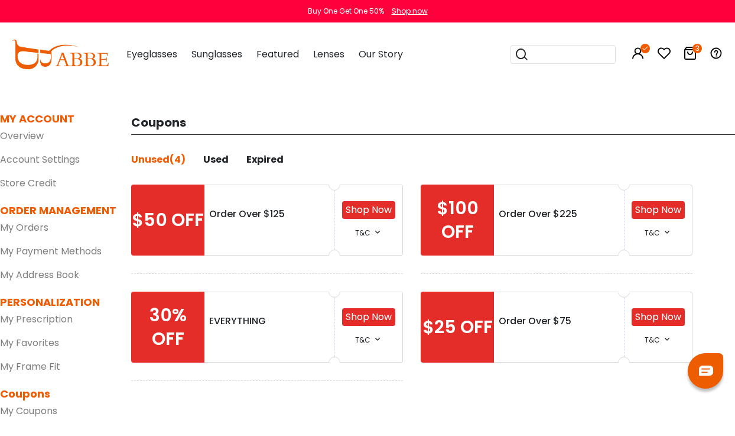
click at [571, 227] on div at bounding box center [559, 227] width 121 height 12
click at [666, 209] on link "Shop Now" at bounding box center [659, 210] width 46 height 14
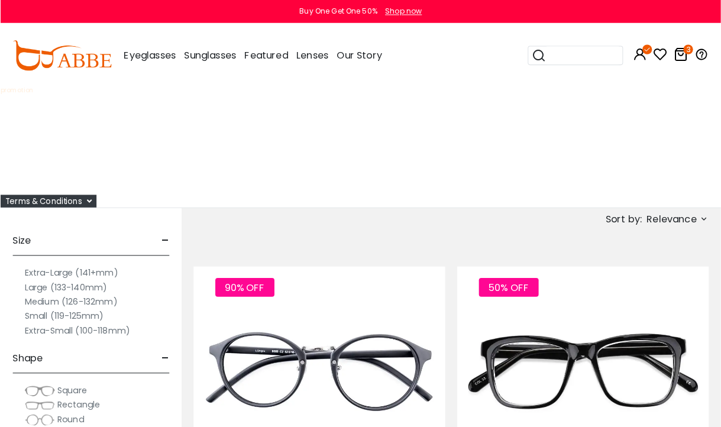
scroll to position [1, 0]
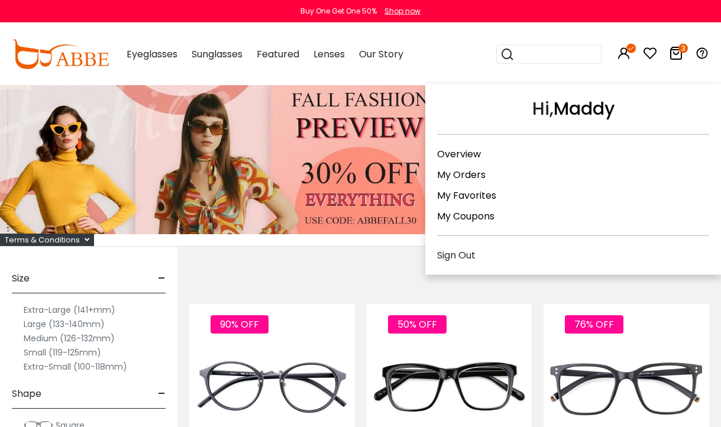
click at [505, 219] on div "My Coupons" at bounding box center [573, 216] width 272 height 15
click at [476, 220] on link "My Coupons" at bounding box center [465, 216] width 57 height 14
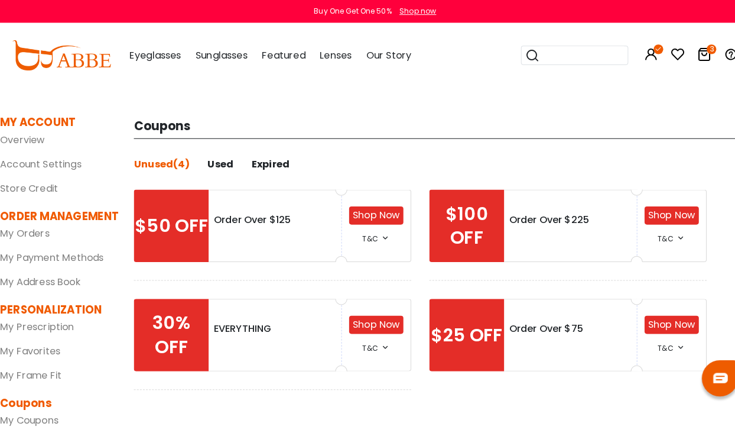
scroll to position [3, 0]
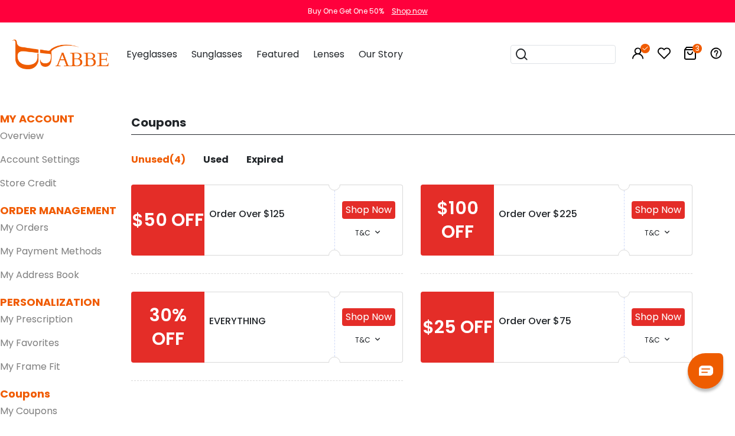
click at [189, 231] on div "$50 OFF" at bounding box center [167, 219] width 73 height 71
click at [258, 209] on div "Order Over $125" at bounding box center [269, 214] width 121 height 14
click at [377, 213] on link "Shop Now" at bounding box center [369, 210] width 46 height 14
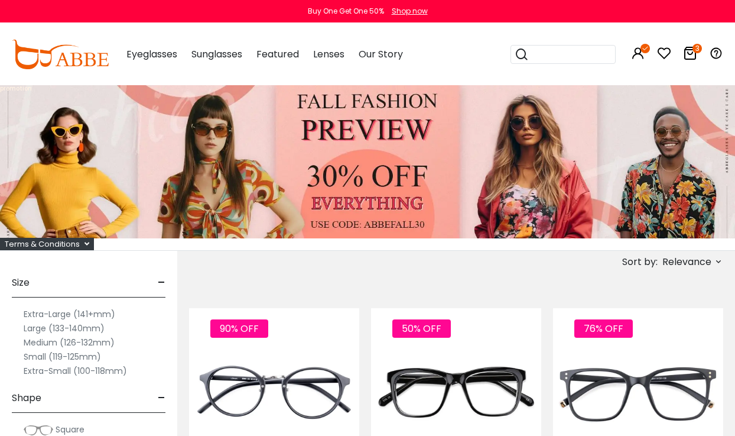
click at [695, 59] on icon at bounding box center [690, 53] width 14 height 14
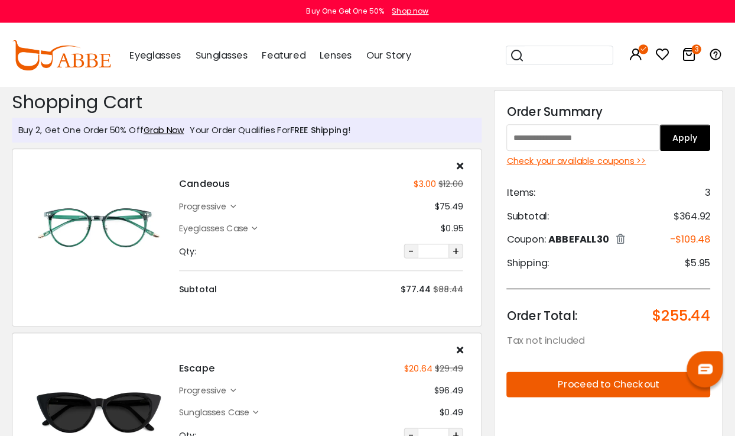
scroll to position [3, 0]
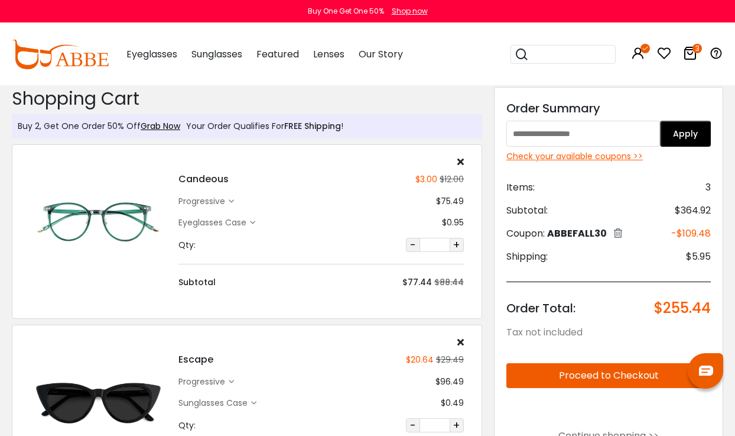
click at [622, 162] on div "Check your available coupons >>" at bounding box center [609, 156] width 205 height 12
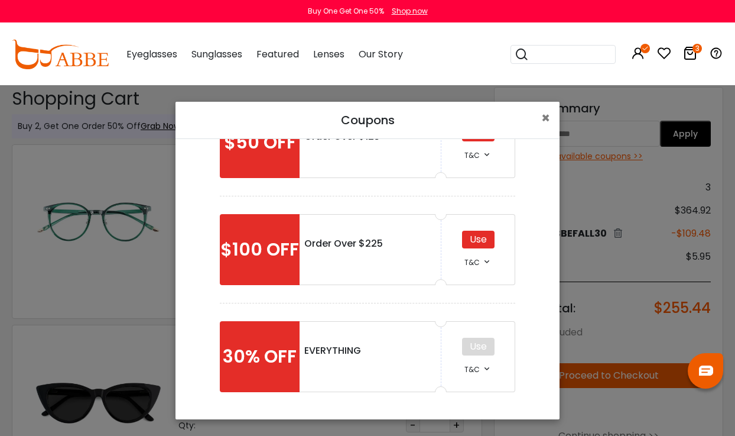
scroll to position [166, 0]
click at [479, 246] on div "Use" at bounding box center [478, 240] width 33 height 18
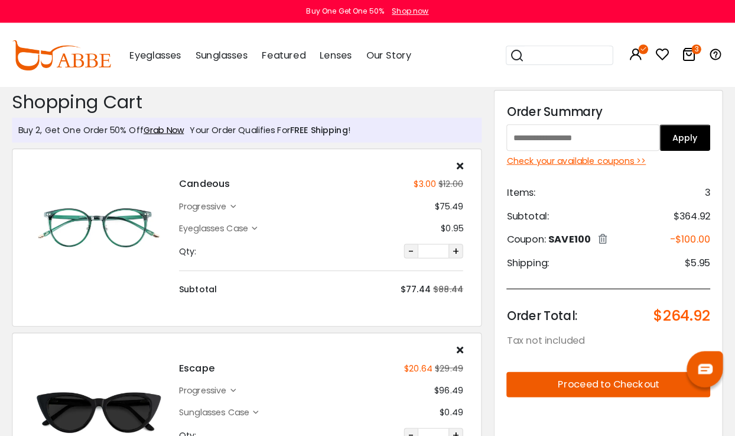
scroll to position [3, 0]
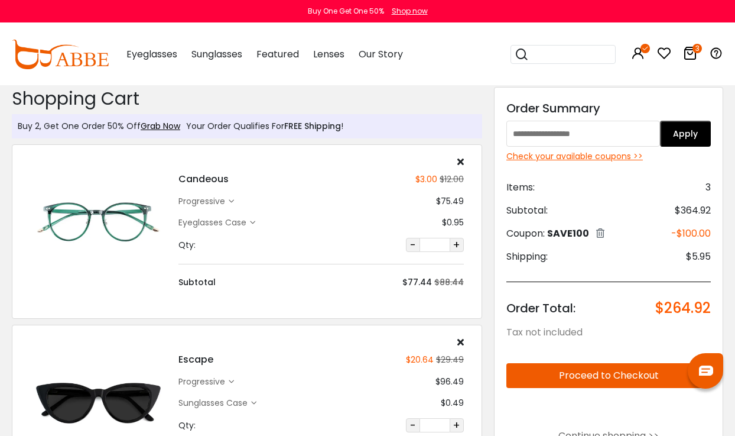
click at [580, 136] on input "text" at bounding box center [584, 134] width 154 height 26
click at [576, 130] on input "text" at bounding box center [584, 134] width 154 height 26
paste input "**********"
type input "**********"
click at [693, 138] on button "Apply" at bounding box center [685, 134] width 51 height 26
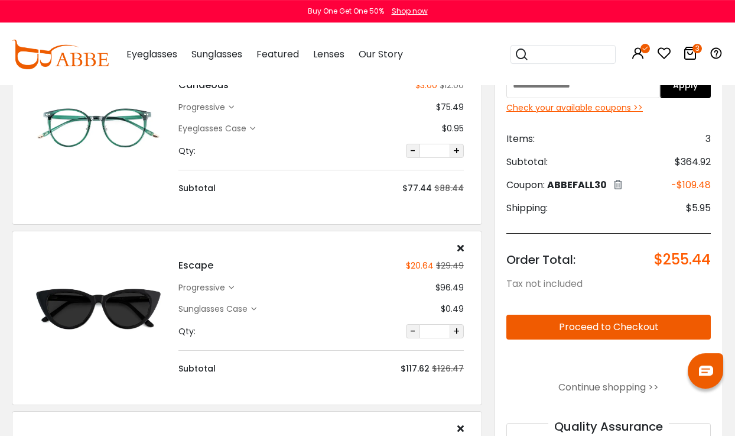
scroll to position [100, 0]
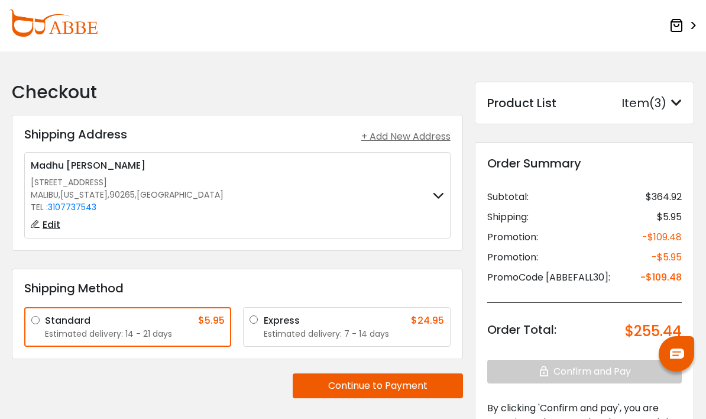
click at [264, 321] on label "Express $24.95 Estimated delivery: 7 - 14 days" at bounding box center [354, 326] width 180 height 27
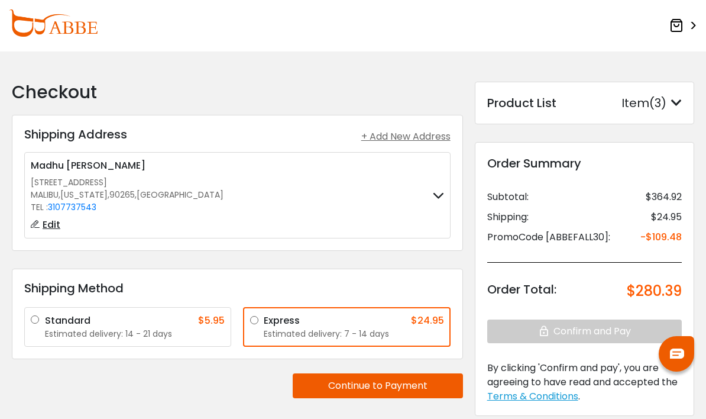
click at [417, 390] on button "Continue to Payment" at bounding box center [378, 385] width 170 height 25
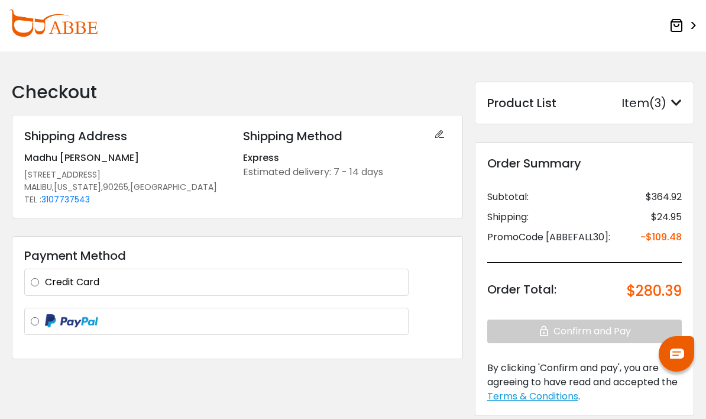
click at [45, 323] on img at bounding box center [71, 321] width 53 height 14
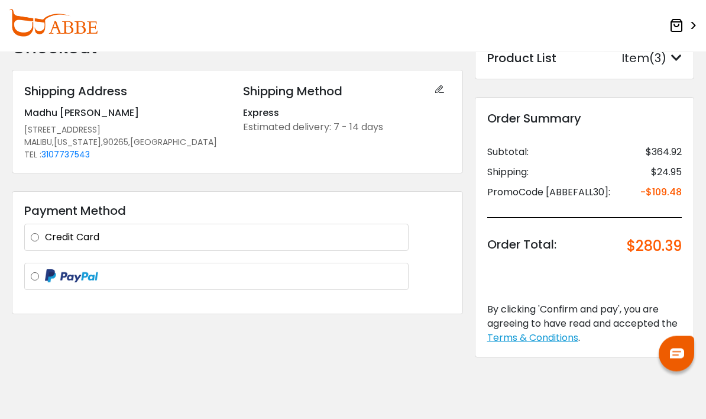
scroll to position [46, 0]
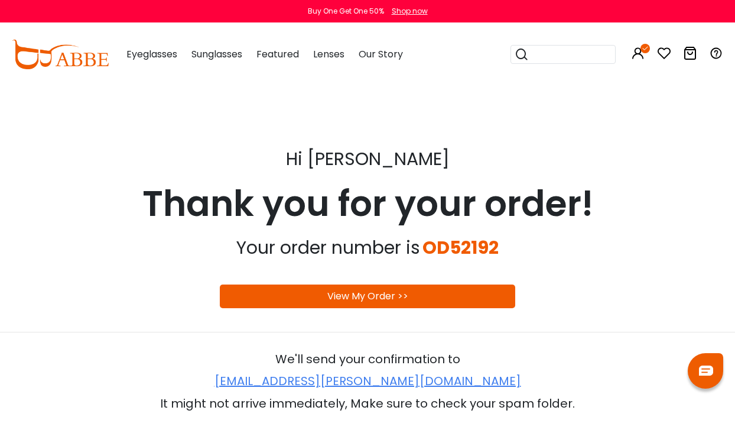
scroll to position [7, 0]
